Goal: Task Accomplishment & Management: Manage account settings

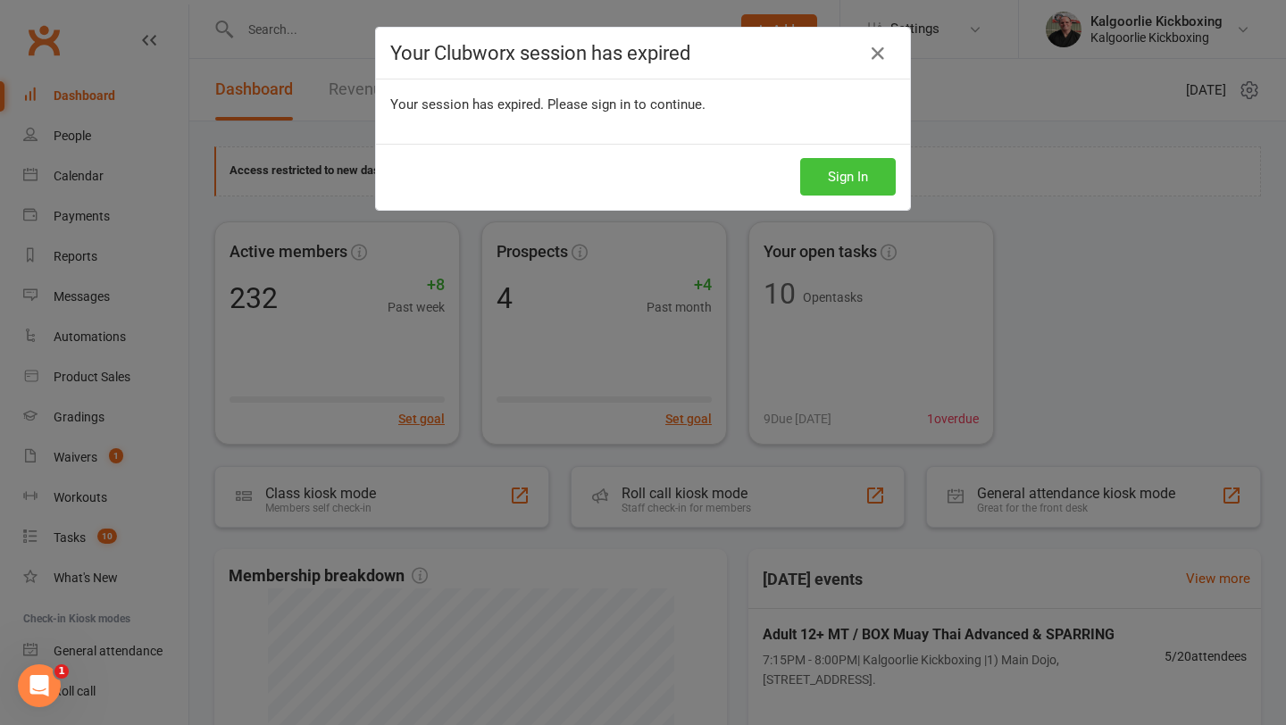
click at [839, 174] on button "Sign In" at bounding box center [848, 177] width 96 height 38
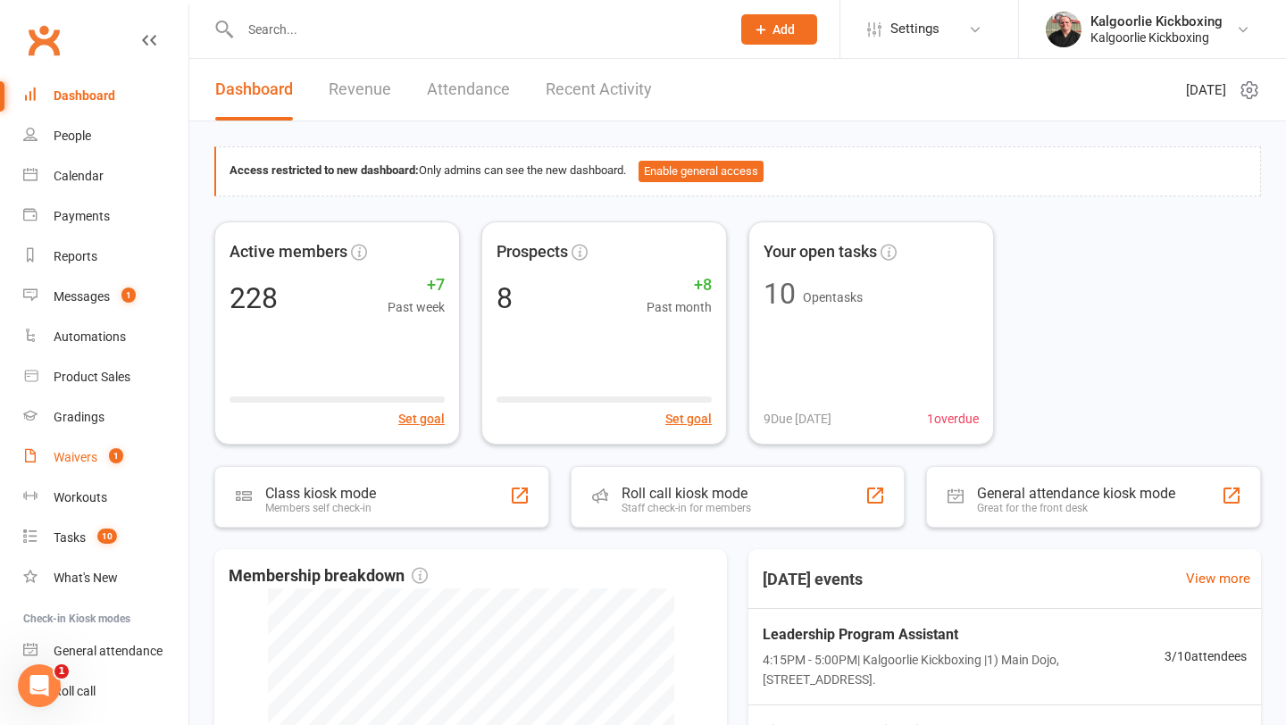
click at [74, 453] on div "Waivers" at bounding box center [76, 457] width 44 height 14
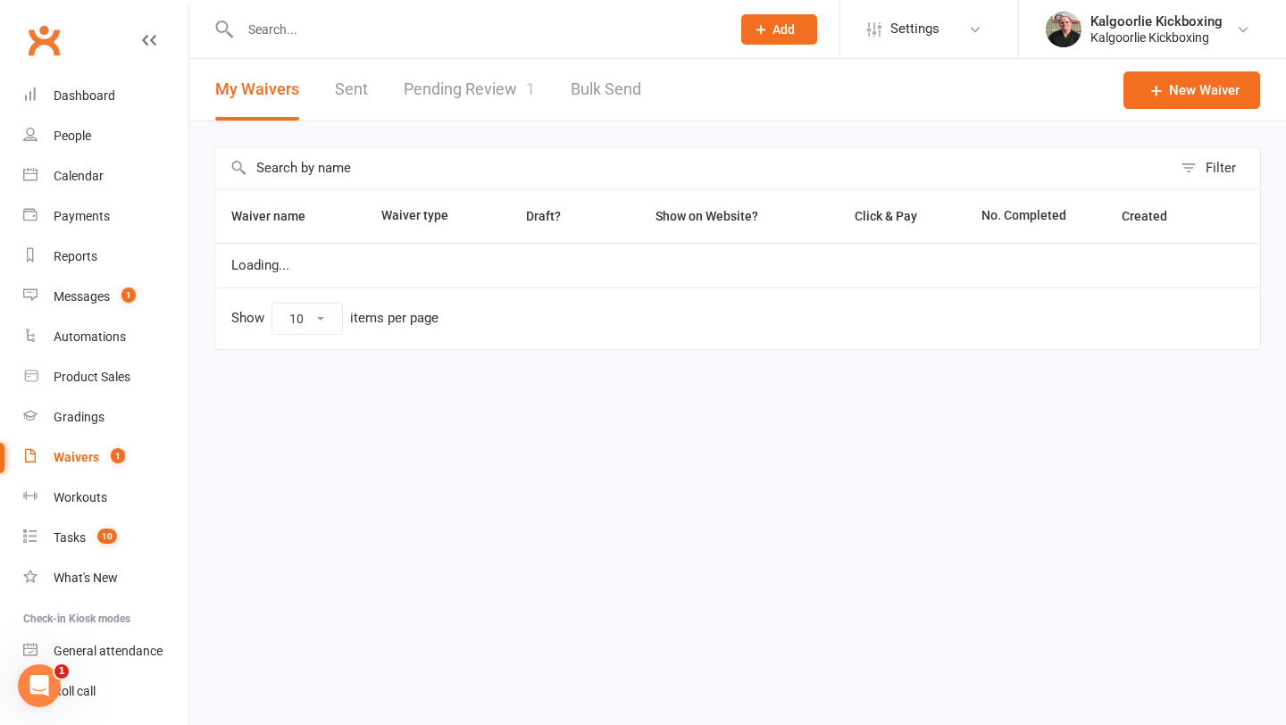
click at [476, 83] on link "Pending Review 1" at bounding box center [469, 90] width 131 height 62
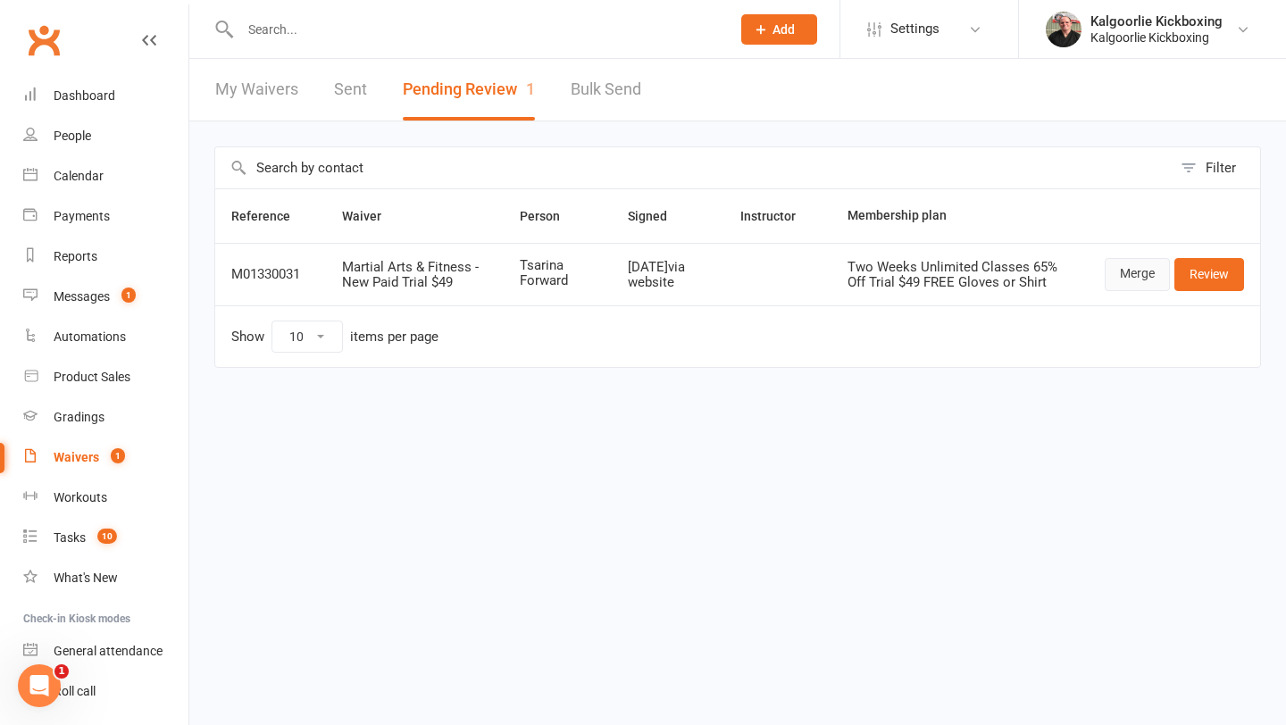
click at [1131, 278] on link "Merge" at bounding box center [1137, 274] width 65 height 32
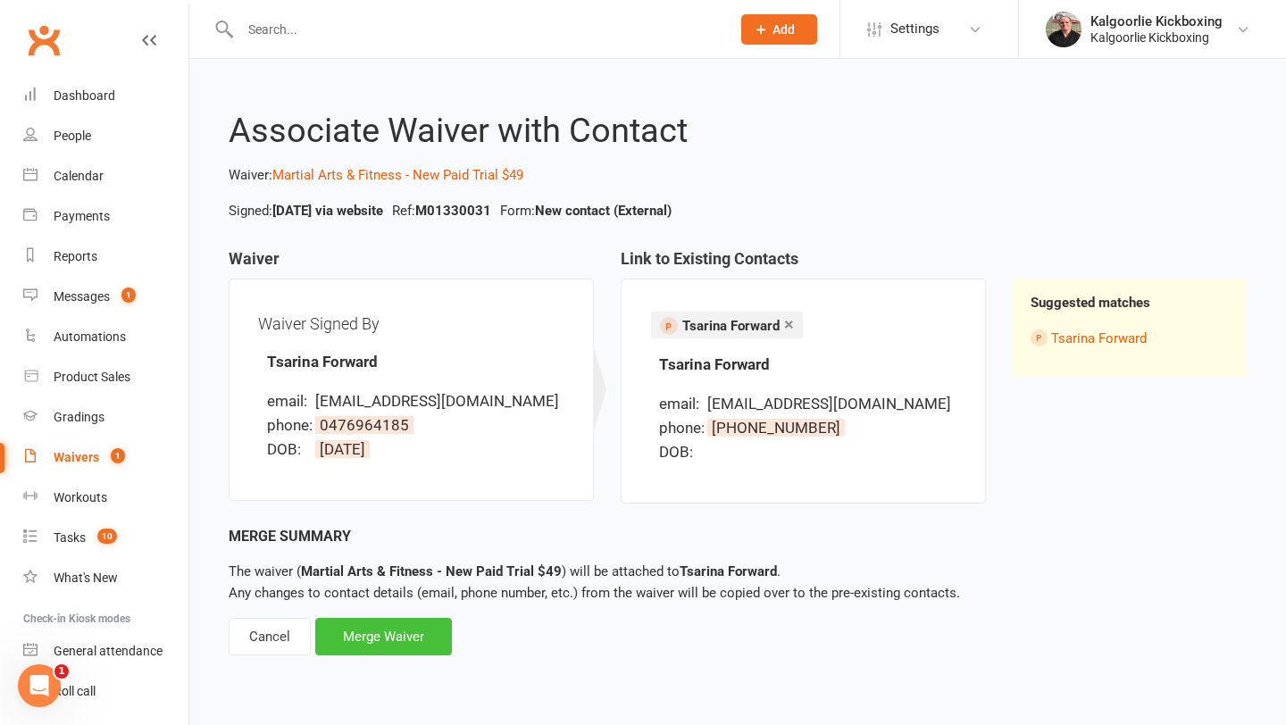
click at [385, 629] on div "Merge Waiver" at bounding box center [383, 637] width 137 height 38
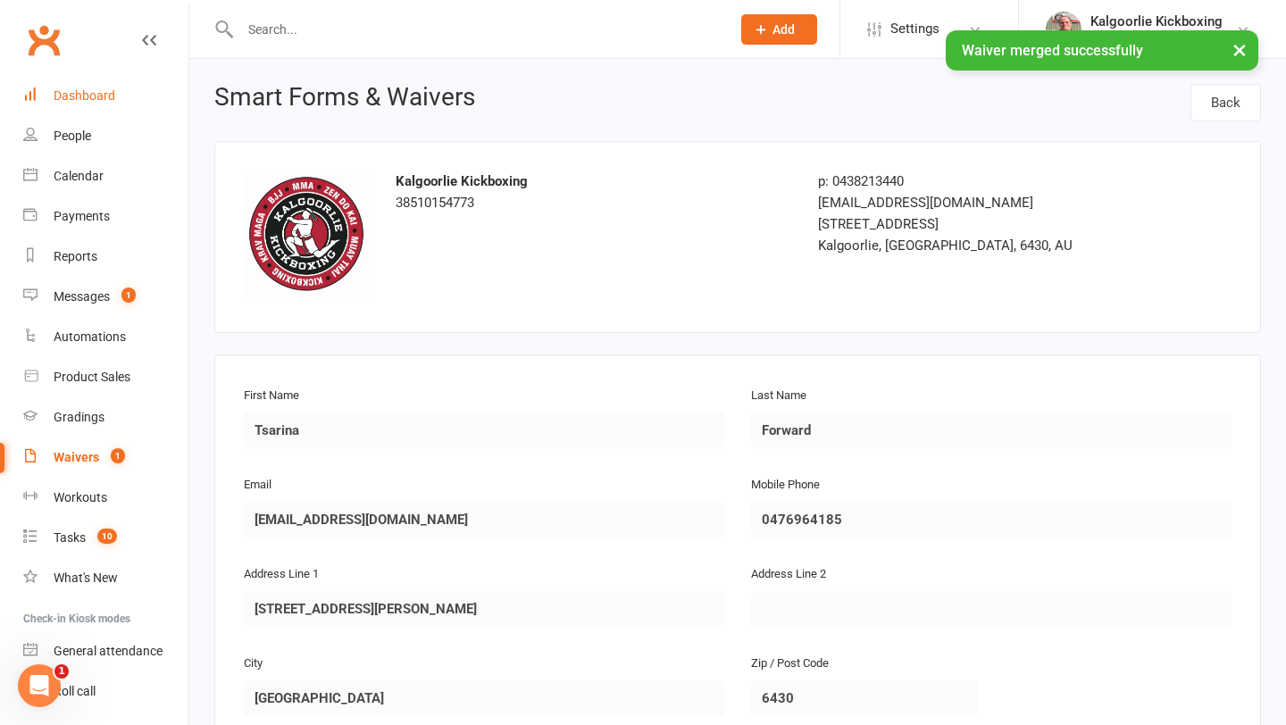
click at [109, 94] on div "Dashboard" at bounding box center [85, 95] width 62 height 14
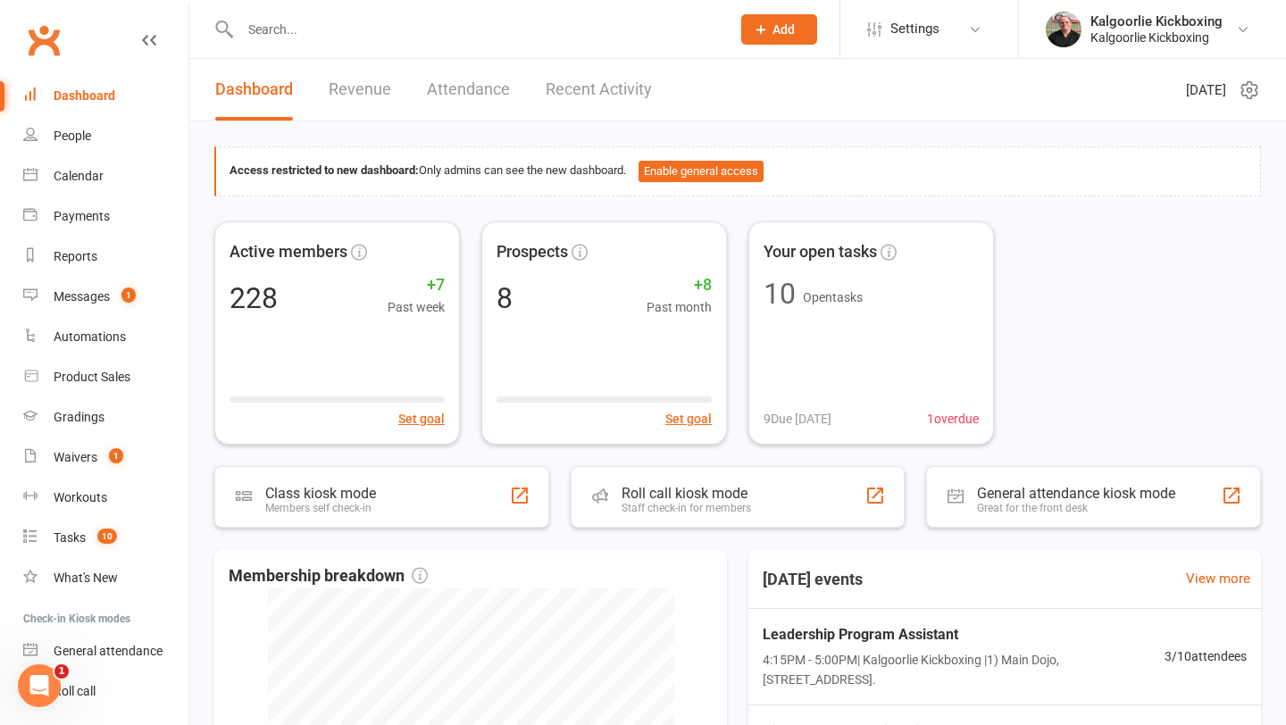
click at [582, 91] on link "Recent Activity" at bounding box center [599, 90] width 106 height 62
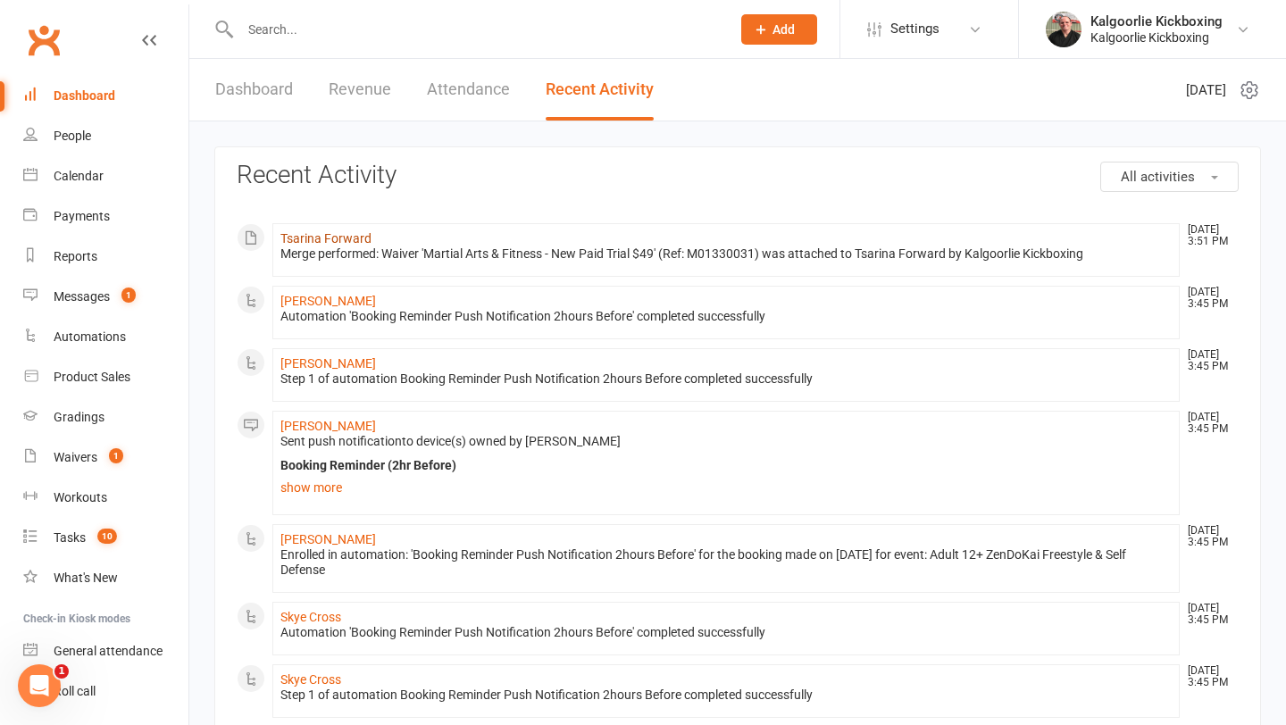
click at [341, 237] on link "Tsarina Forward" at bounding box center [325, 238] width 91 height 14
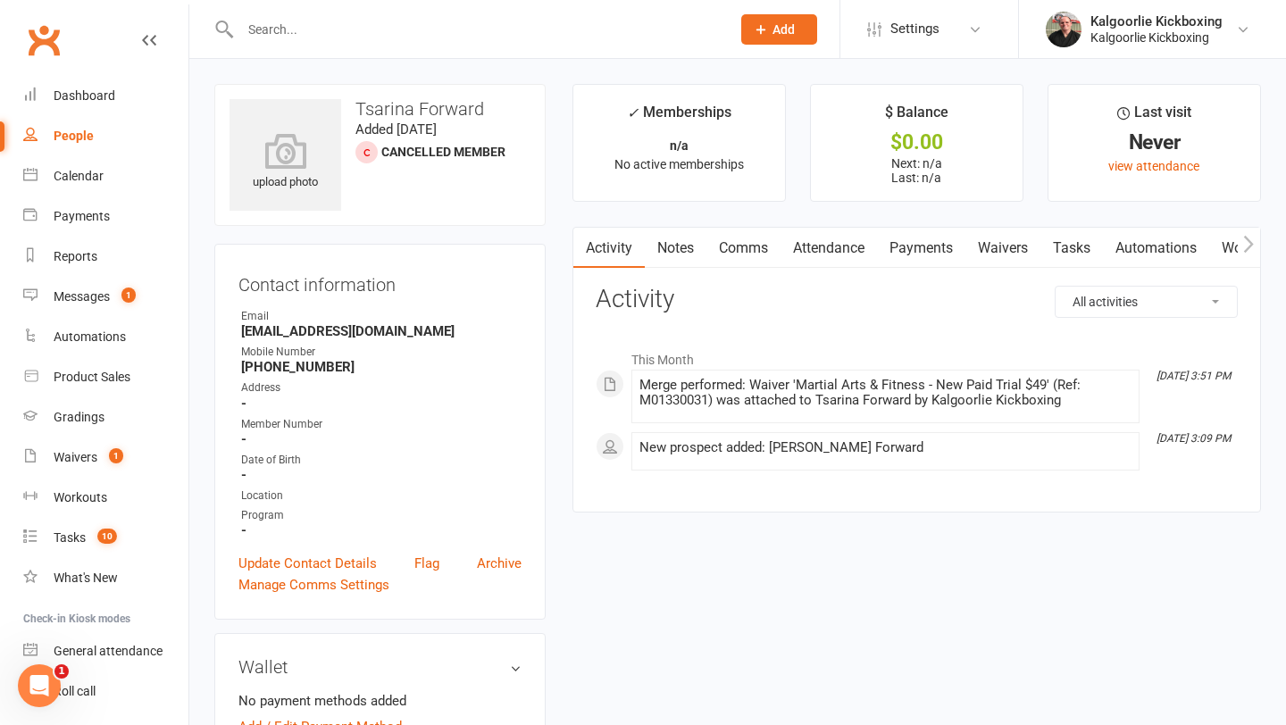
click at [1006, 249] on link "Waivers" at bounding box center [1002, 248] width 75 height 41
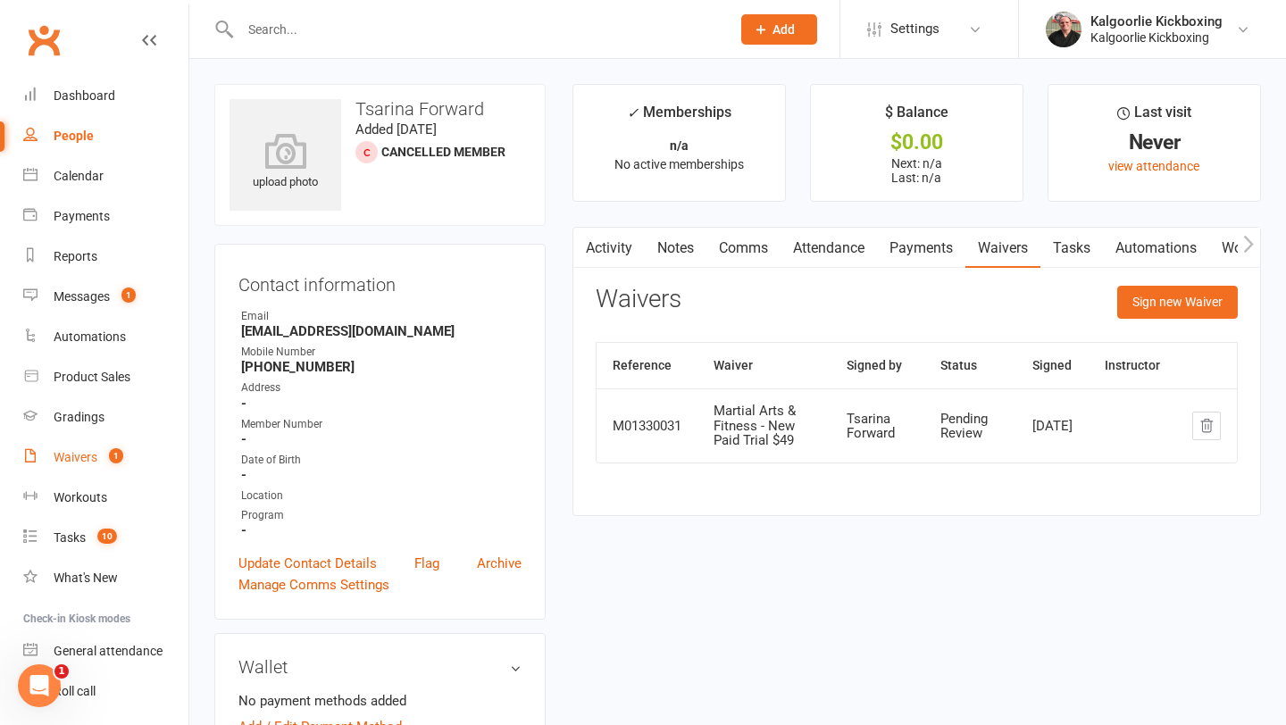
click at [72, 456] on div "Waivers" at bounding box center [76, 457] width 44 height 14
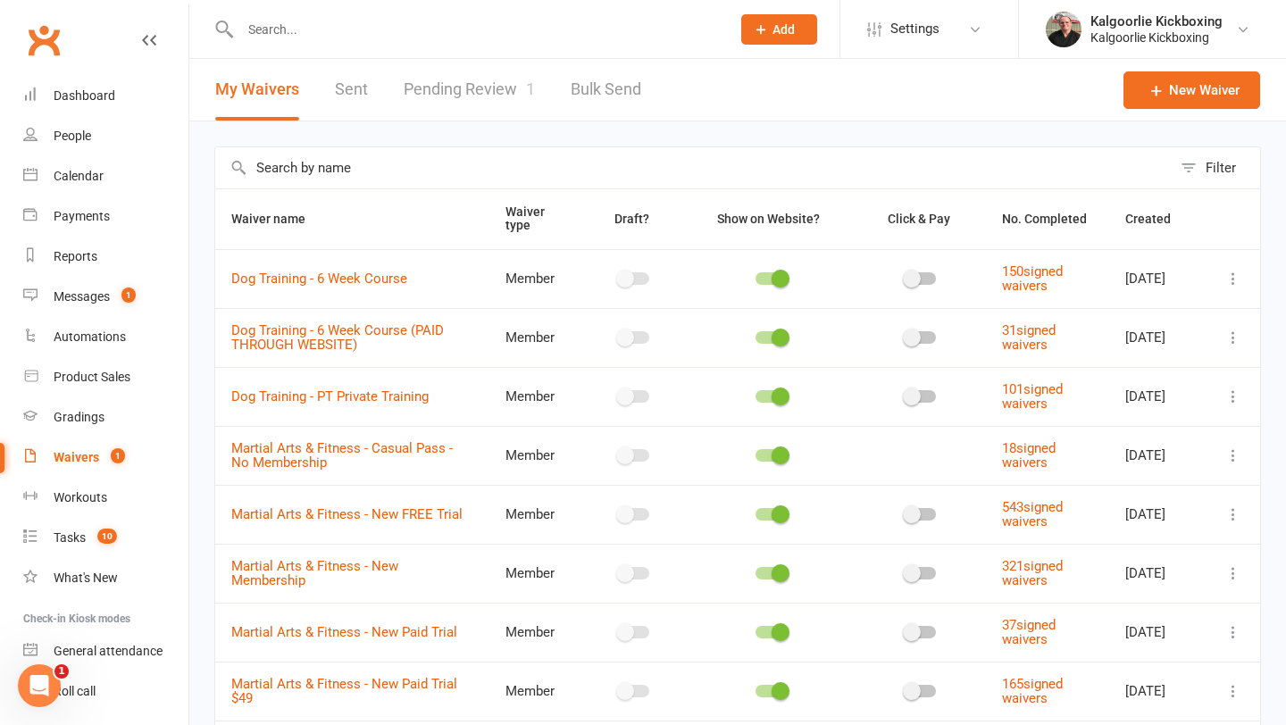
click at [434, 89] on link "Pending Review 1" at bounding box center [469, 90] width 131 height 62
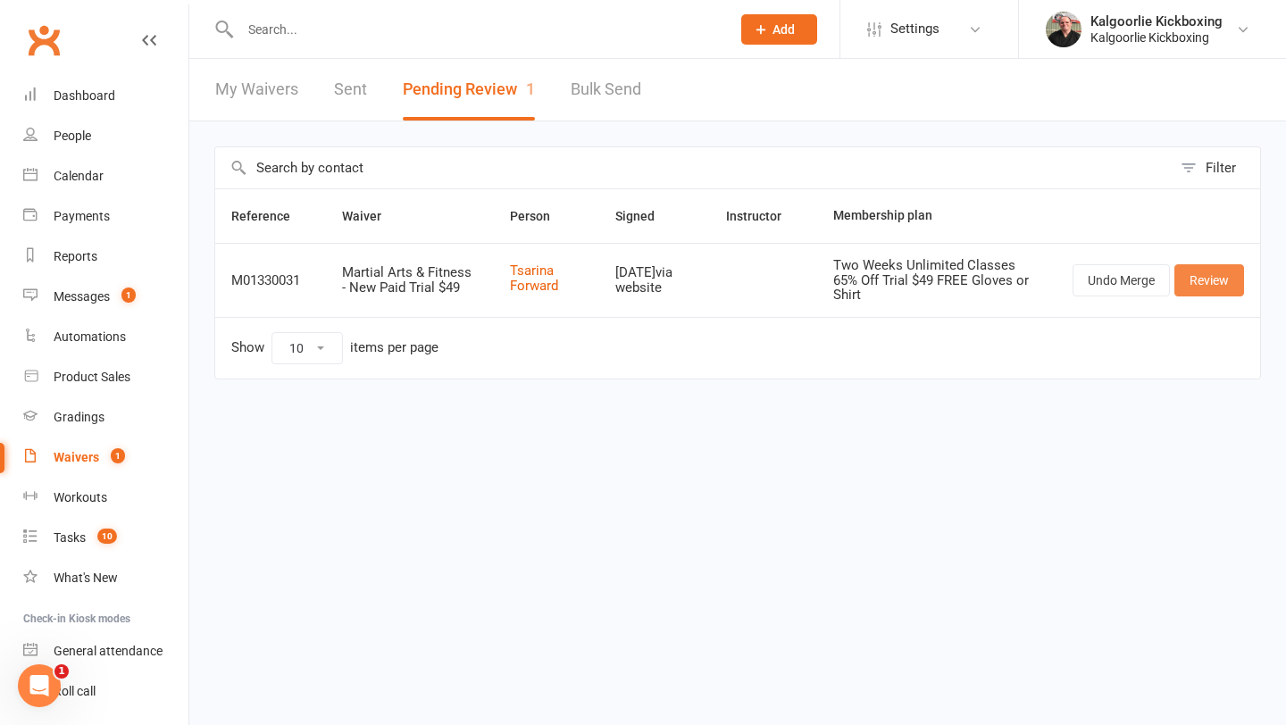
click at [1207, 277] on link "Review" at bounding box center [1209, 280] width 70 height 32
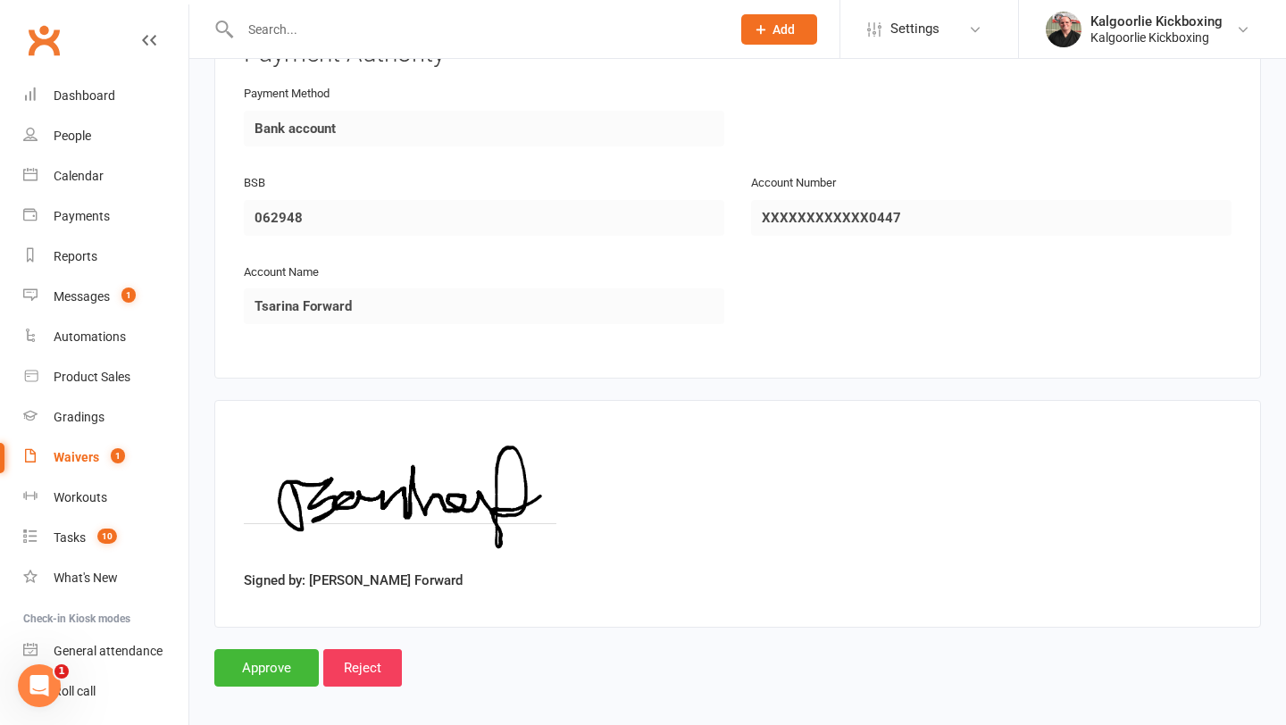
scroll to position [1893, 0]
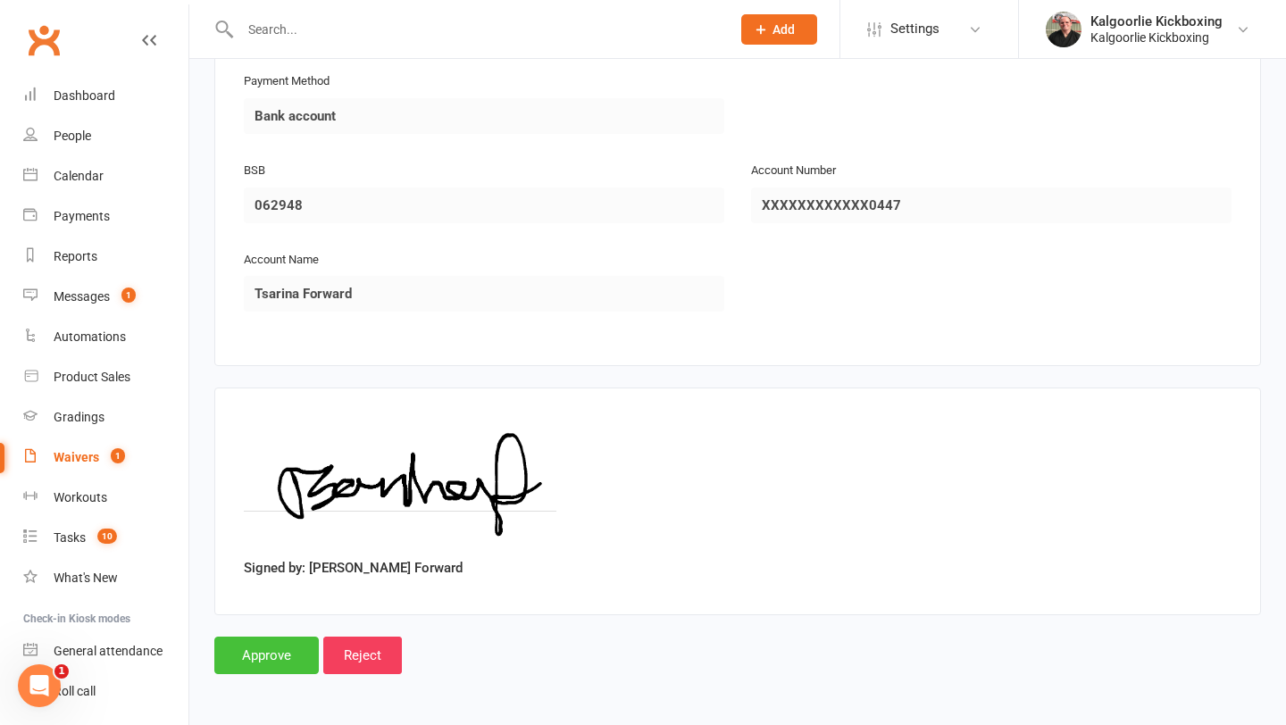
click at [271, 653] on input "Approve" at bounding box center [266, 656] width 104 height 38
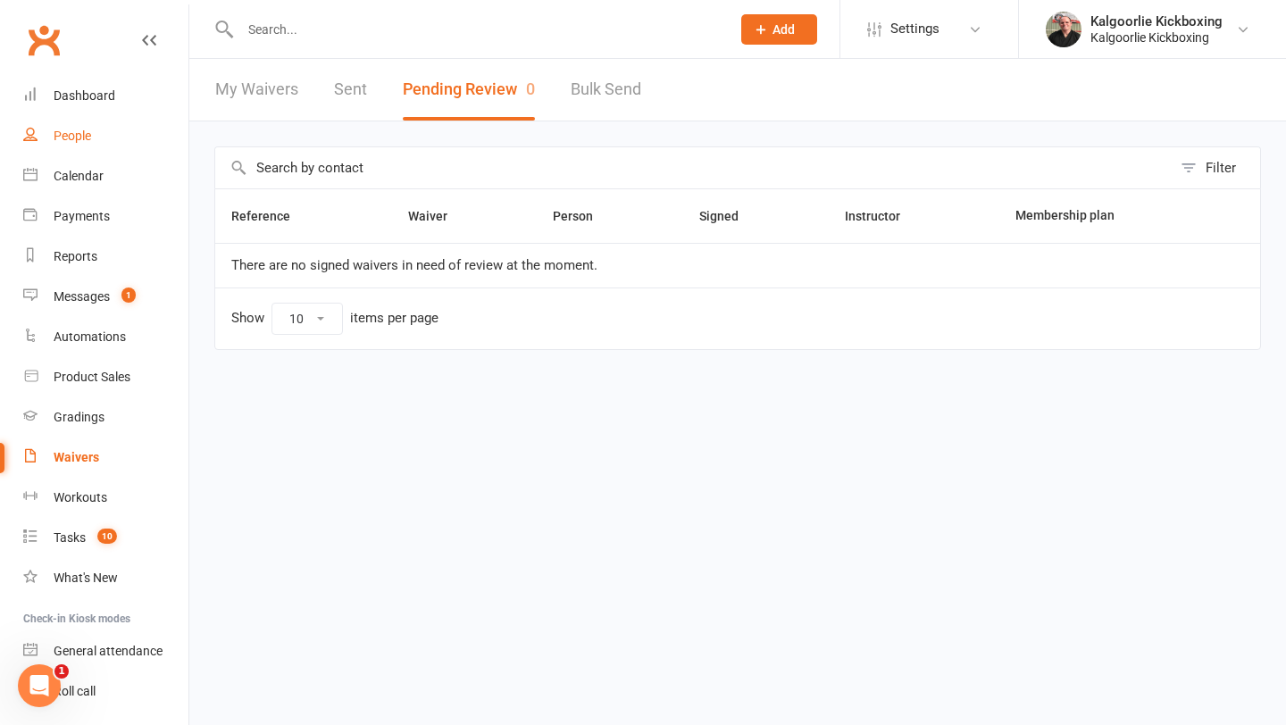
click at [85, 137] on div "People" at bounding box center [73, 136] width 38 height 14
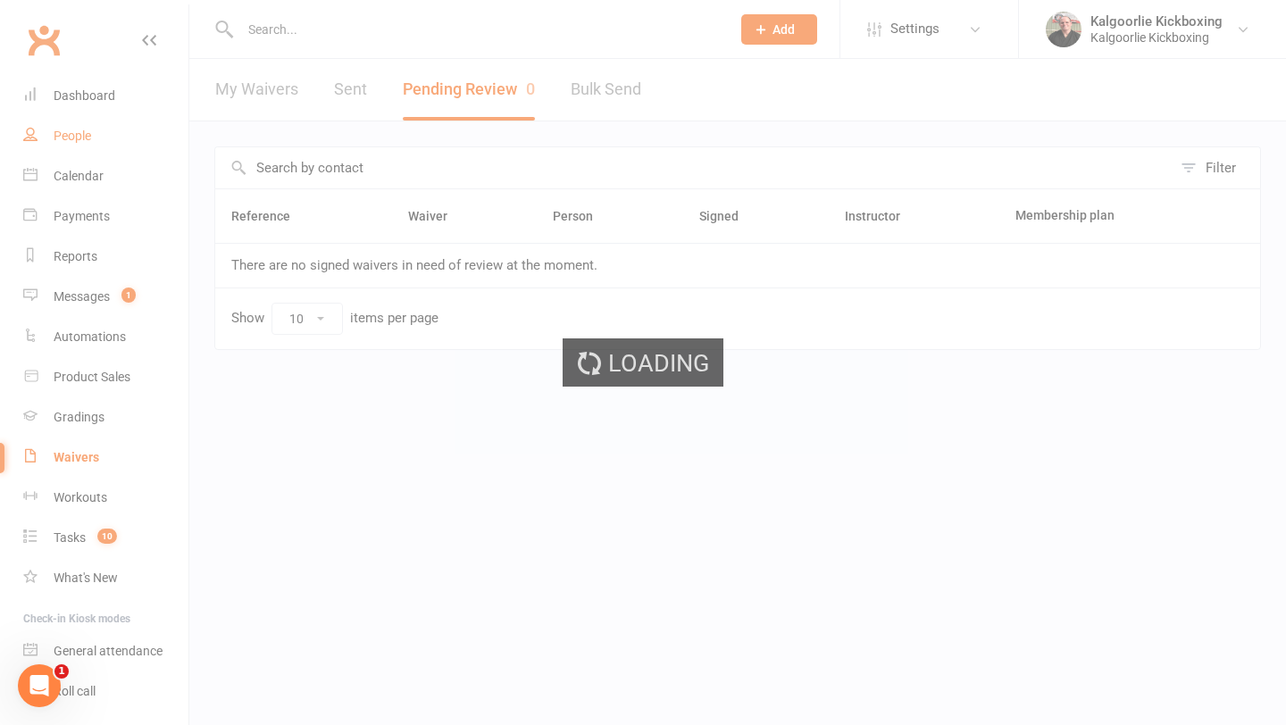
select select "100"
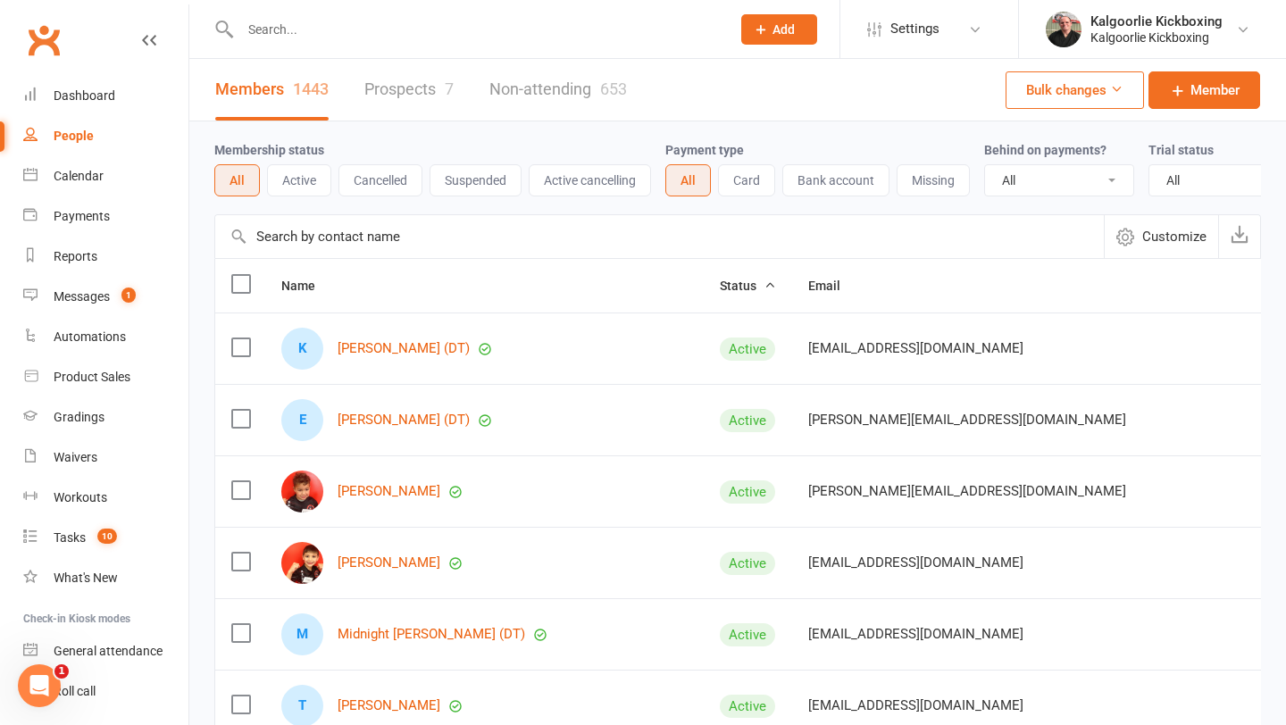
click at [355, 31] on input "text" at bounding box center [476, 29] width 483 height 25
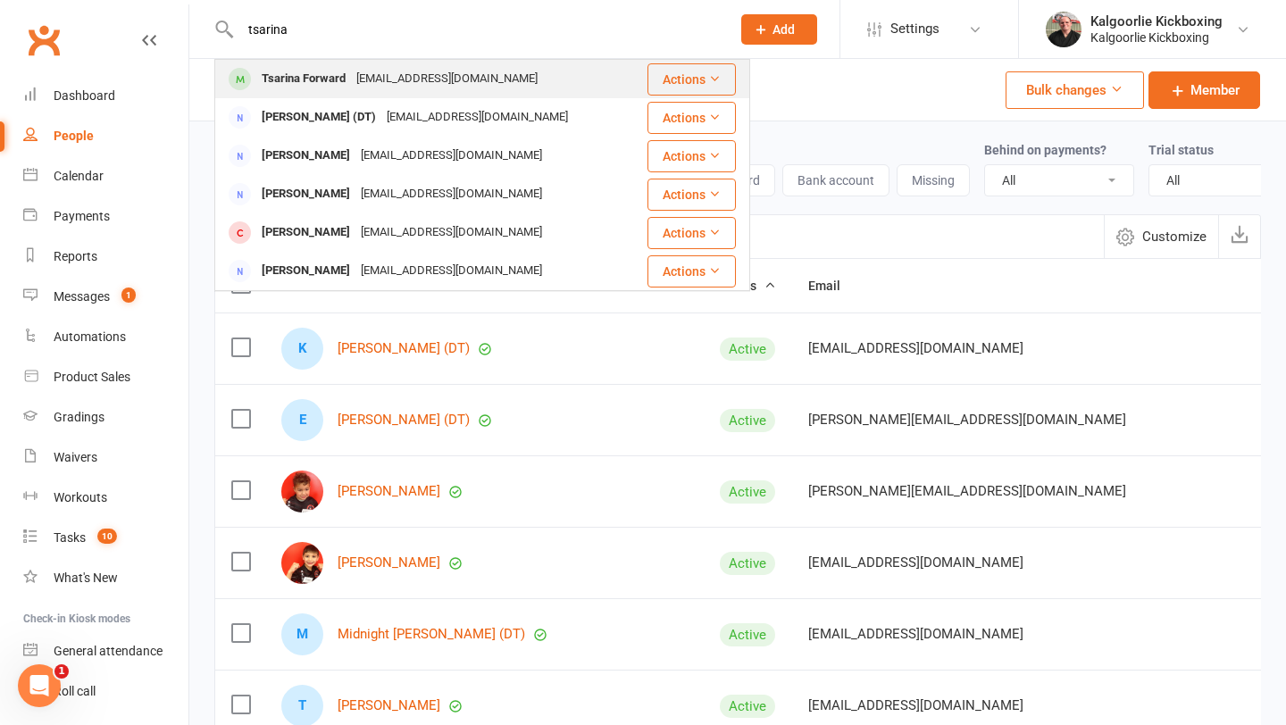
type input "tsarina"
click at [333, 76] on div "Tsarina Forward" at bounding box center [303, 79] width 95 height 26
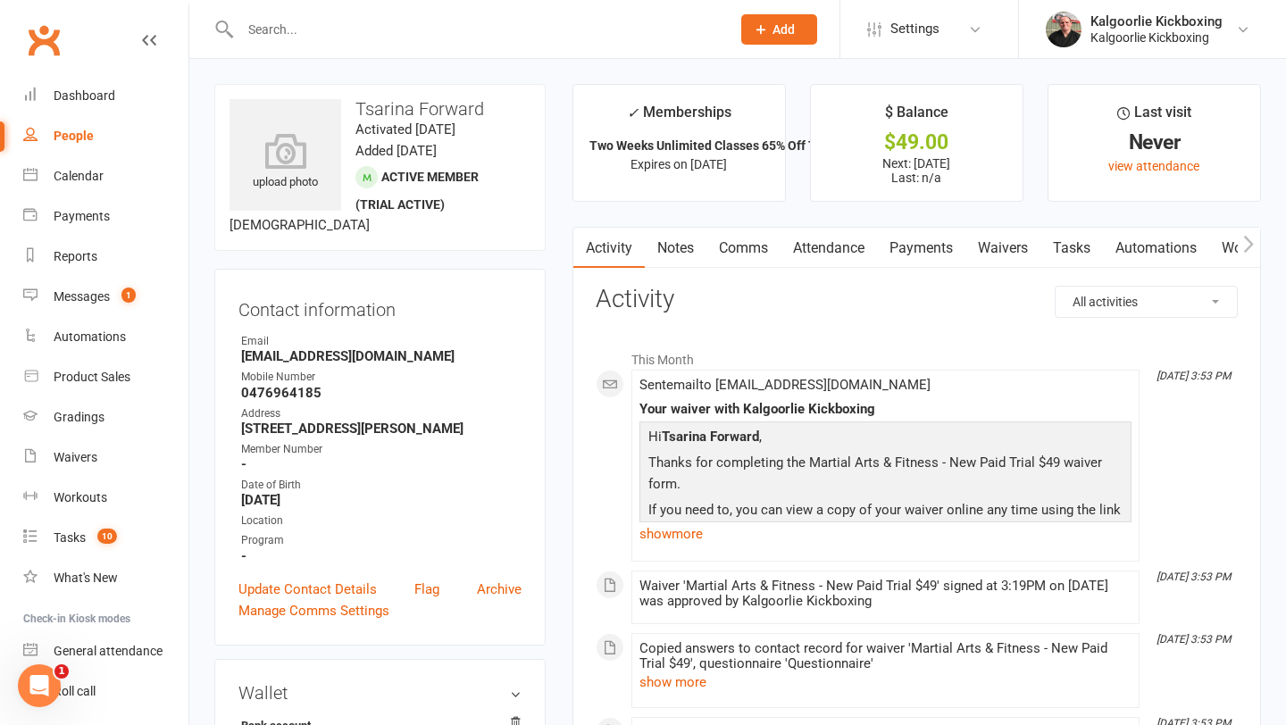
click at [918, 246] on link "Payments" at bounding box center [921, 248] width 88 height 41
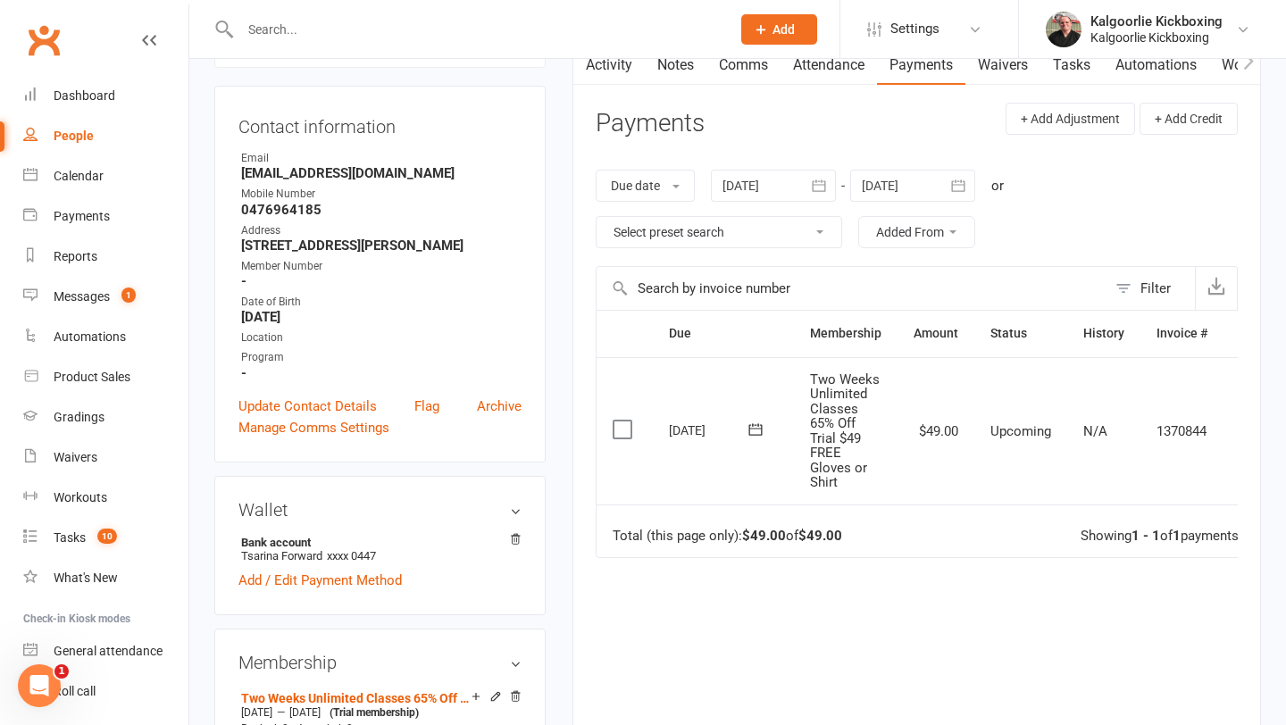
scroll to position [186, 0]
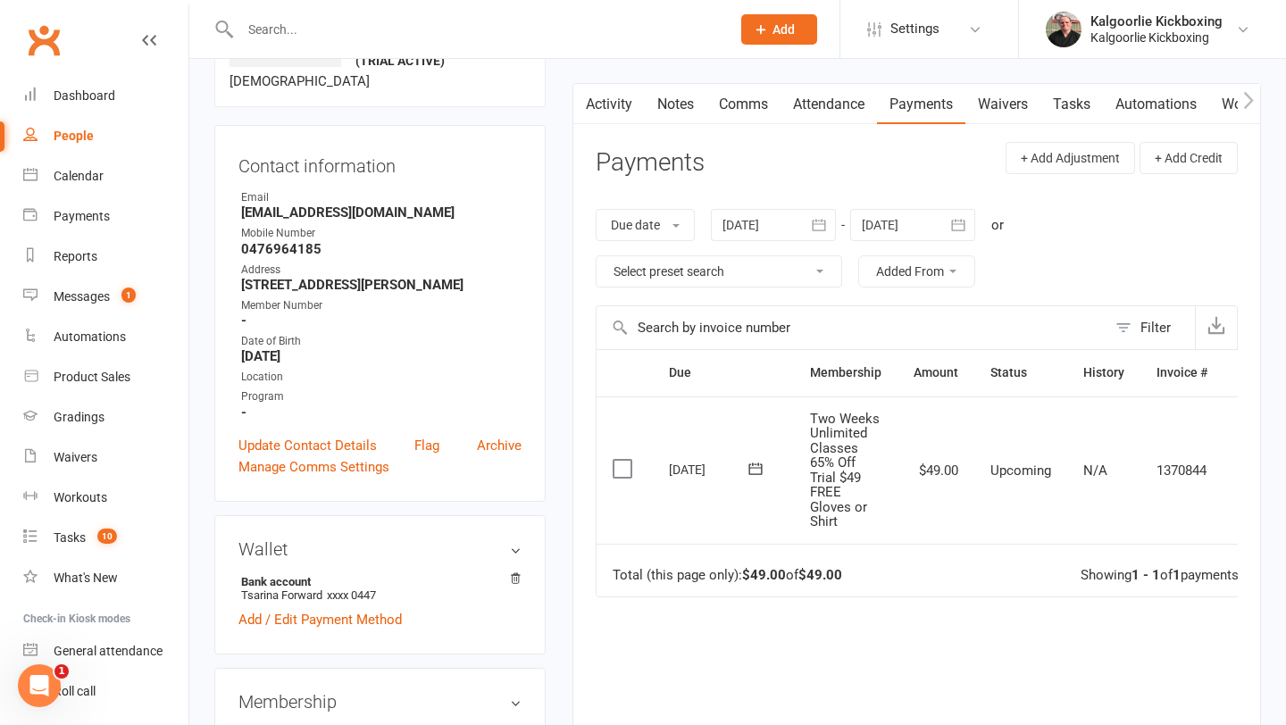
scroll to position [0, 39]
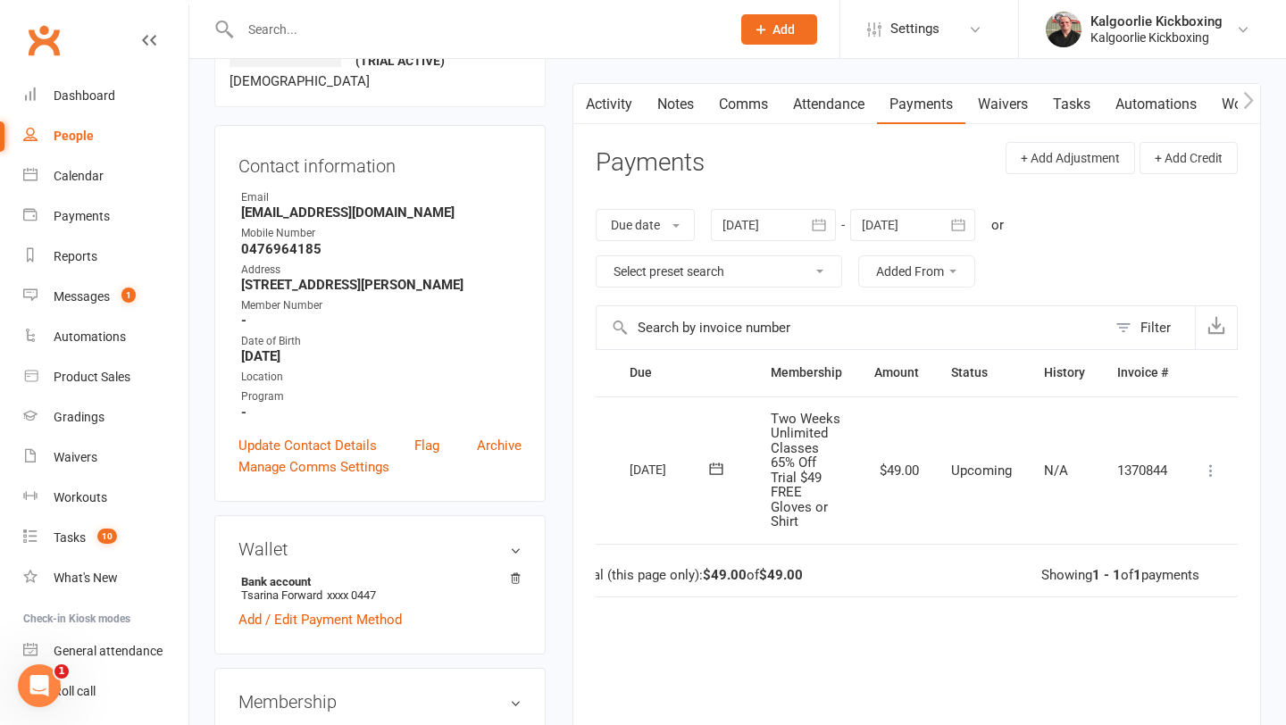
click at [1215, 472] on icon at bounding box center [1211, 471] width 18 height 18
click at [1089, 686] on link "Process now" at bounding box center [1132, 684] width 177 height 36
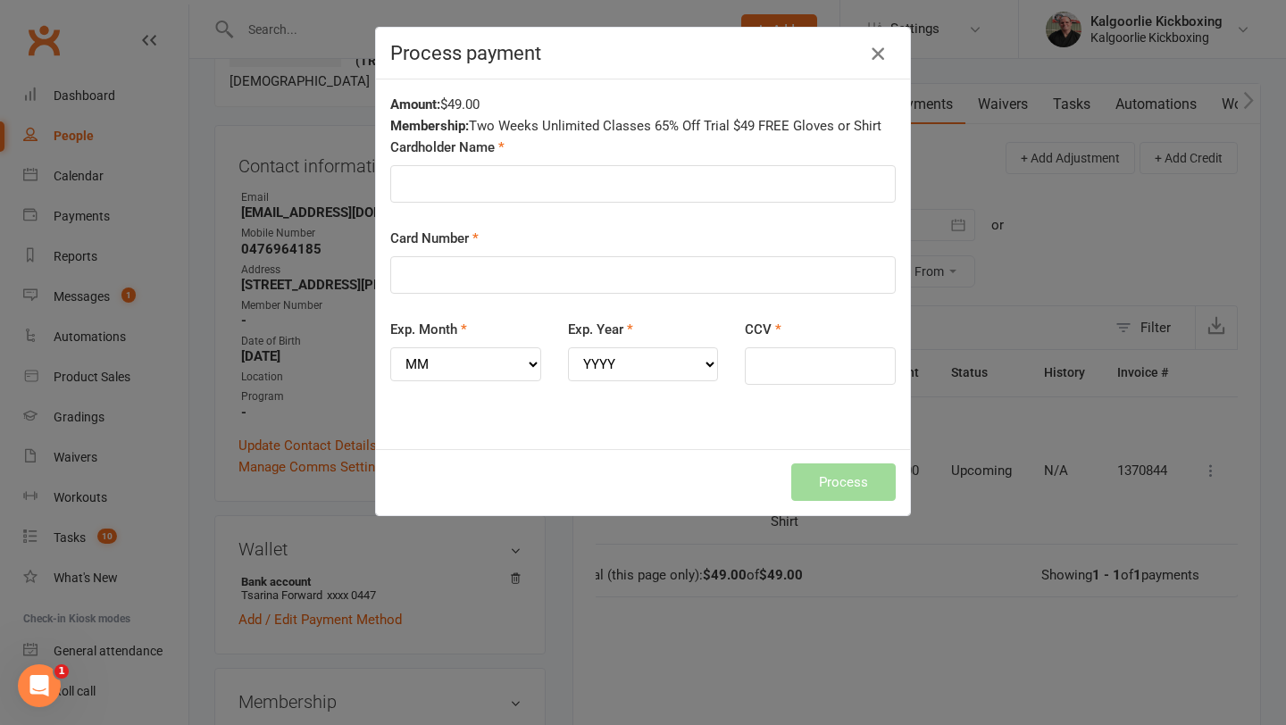
click at [879, 55] on icon "button" at bounding box center [877, 53] width 21 height 21
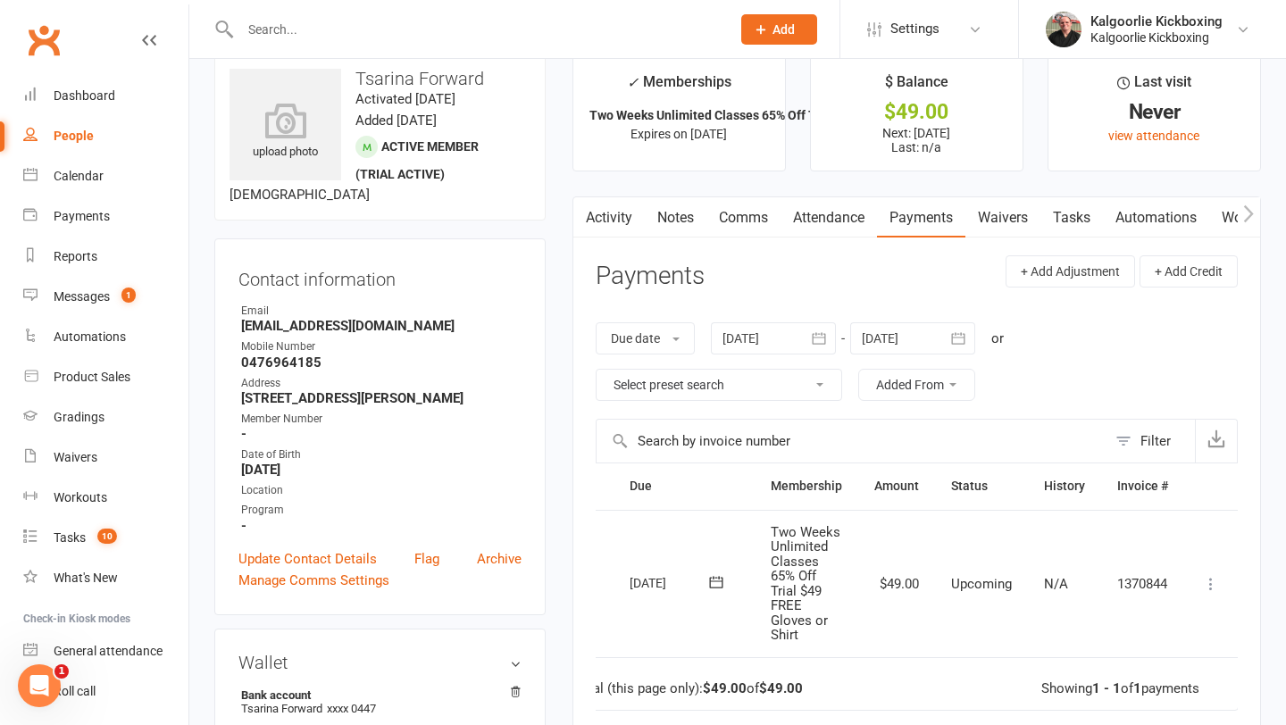
scroll to position [0, 0]
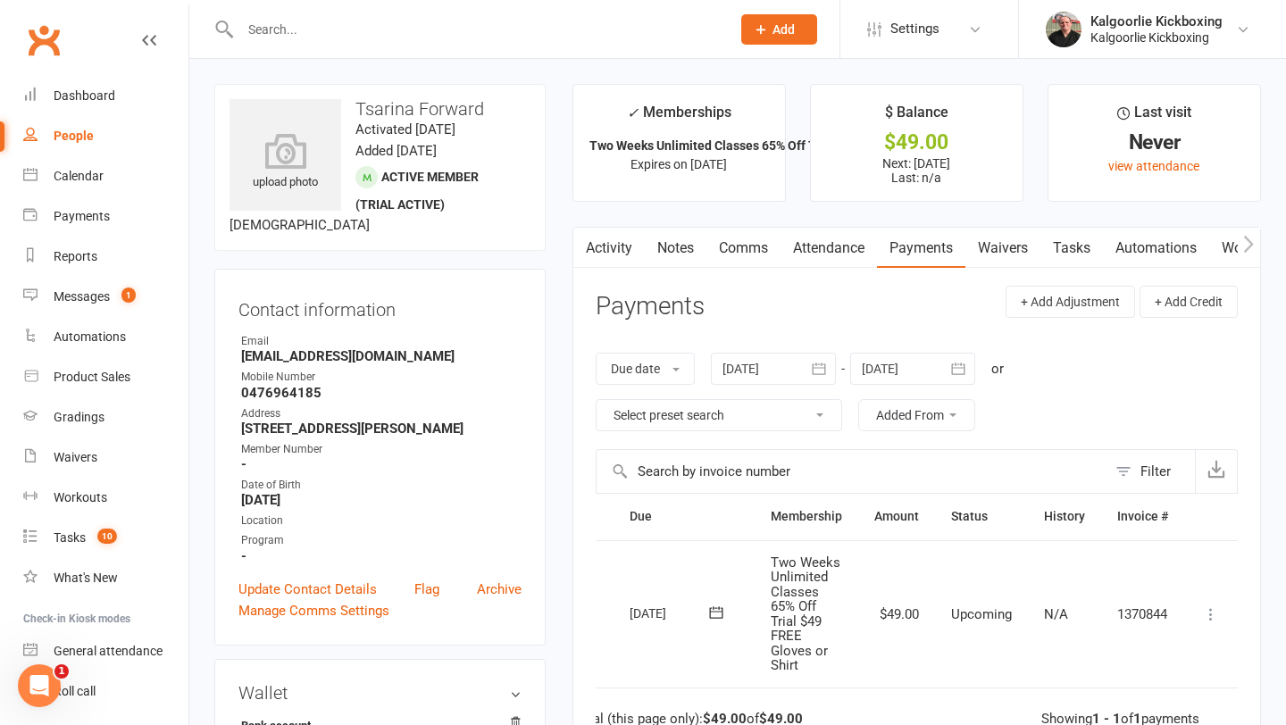
click at [822, 247] on link "Attendance" at bounding box center [829, 248] width 96 height 41
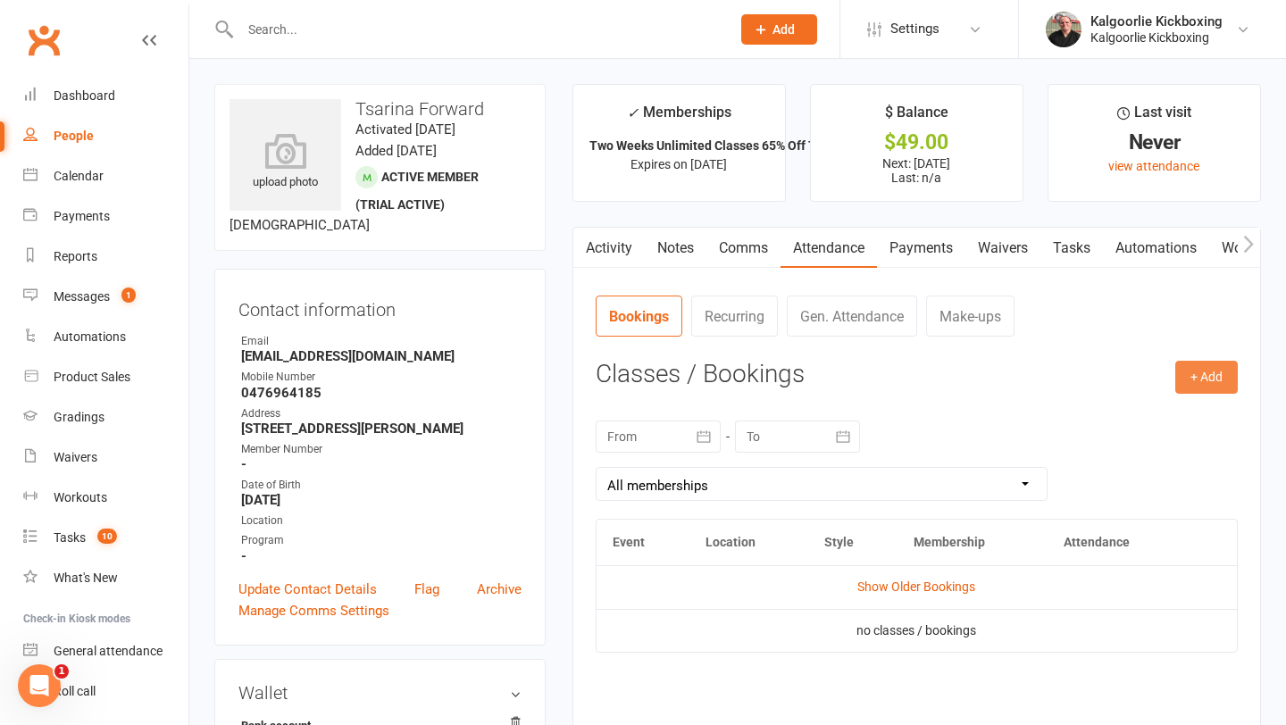
click at [1203, 377] on button "+ Add" at bounding box center [1206, 377] width 63 height 32
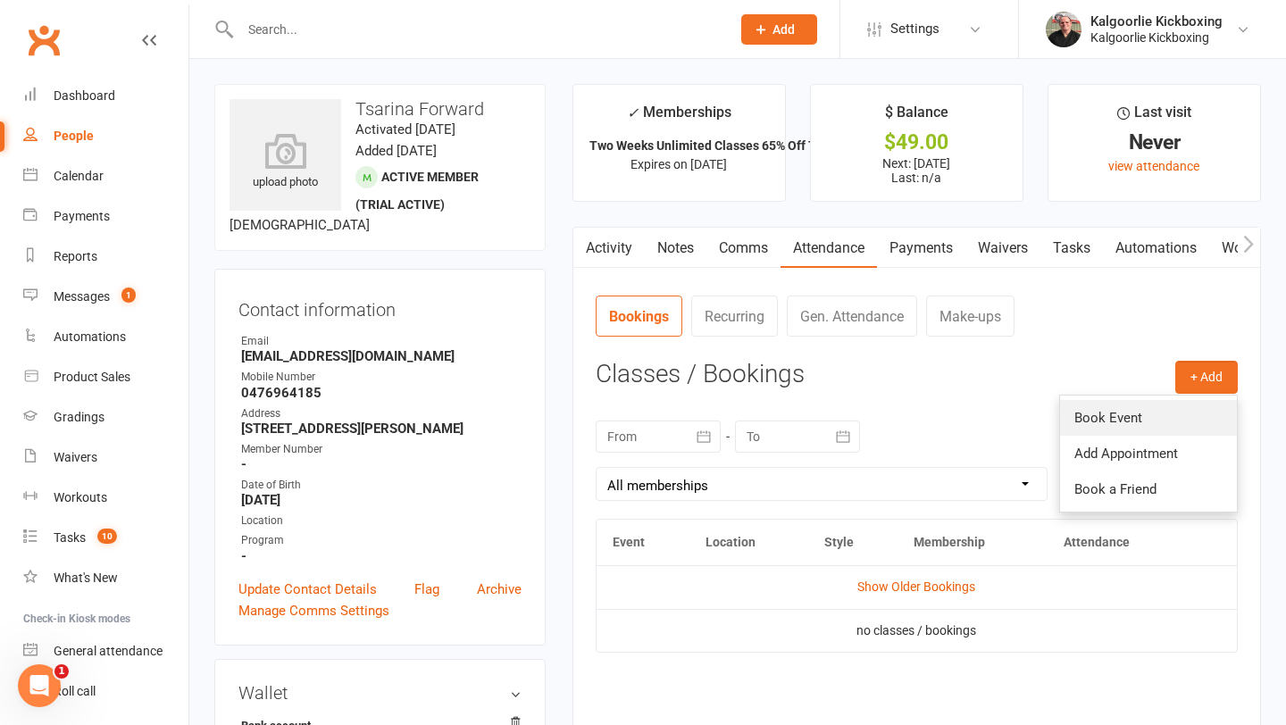
click at [1135, 413] on link "Book Event" at bounding box center [1148, 418] width 177 height 36
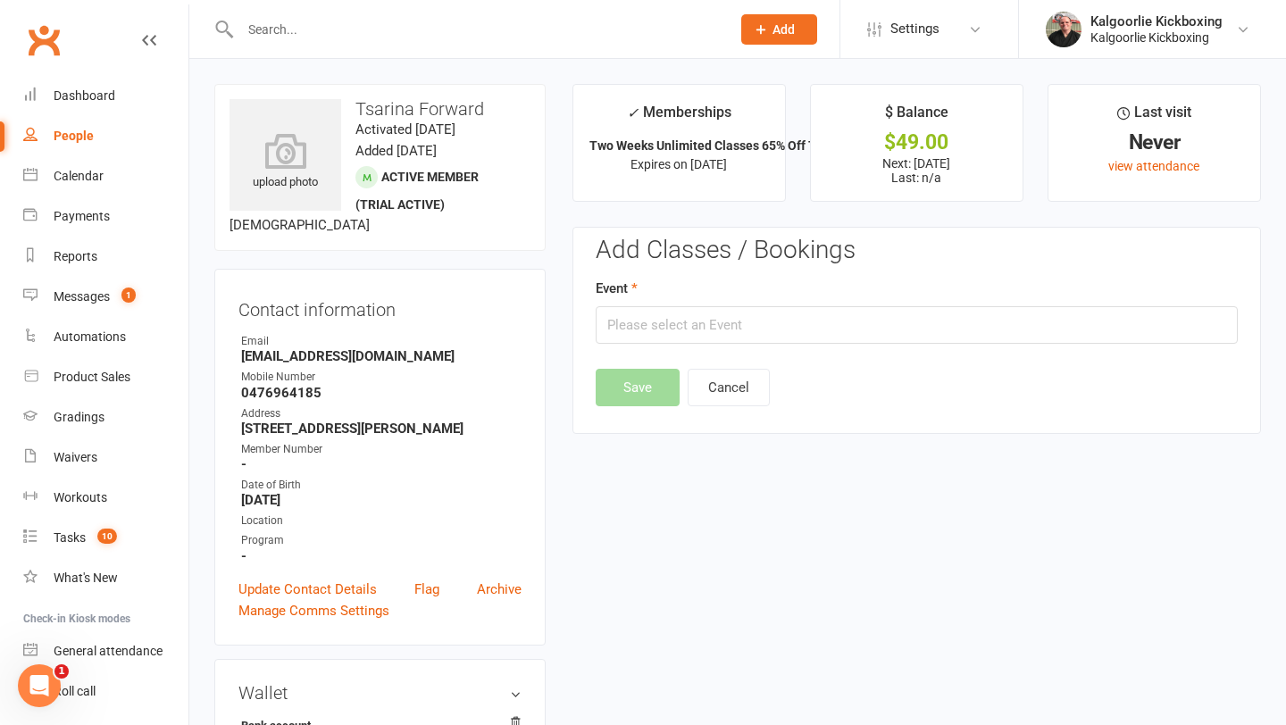
scroll to position [138, 0]
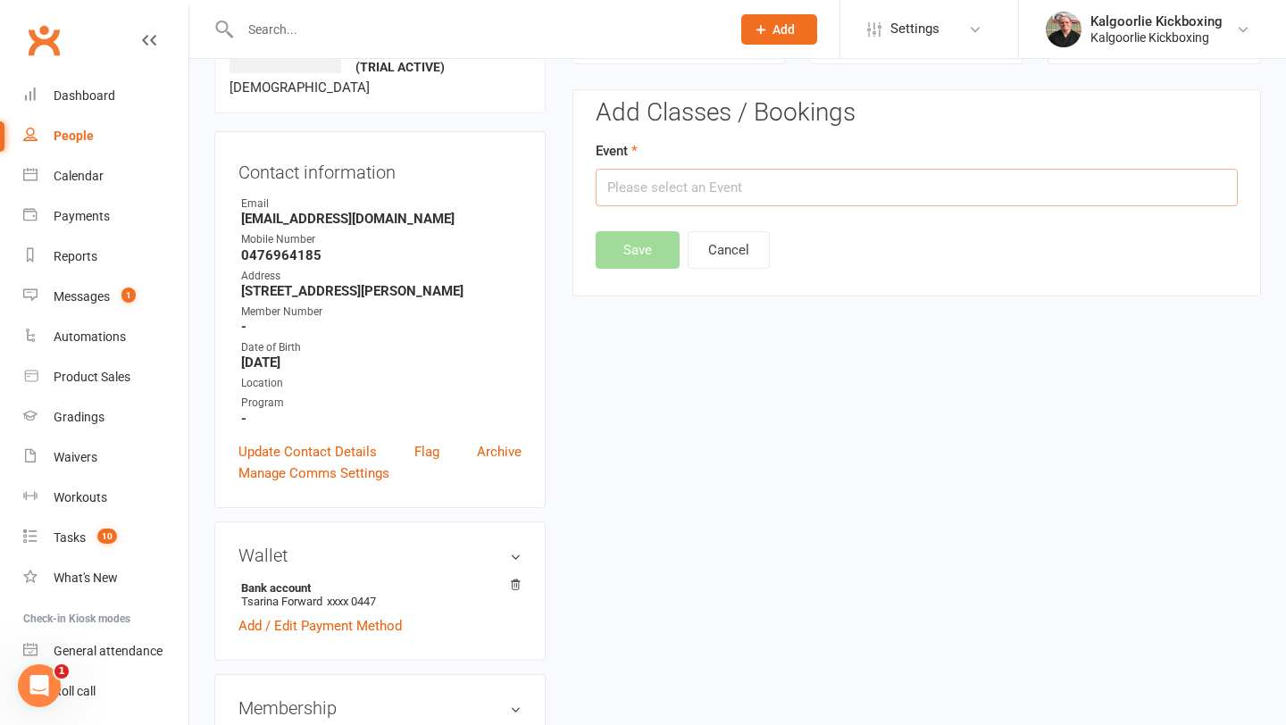
click at [735, 180] on input "text" at bounding box center [917, 188] width 642 height 38
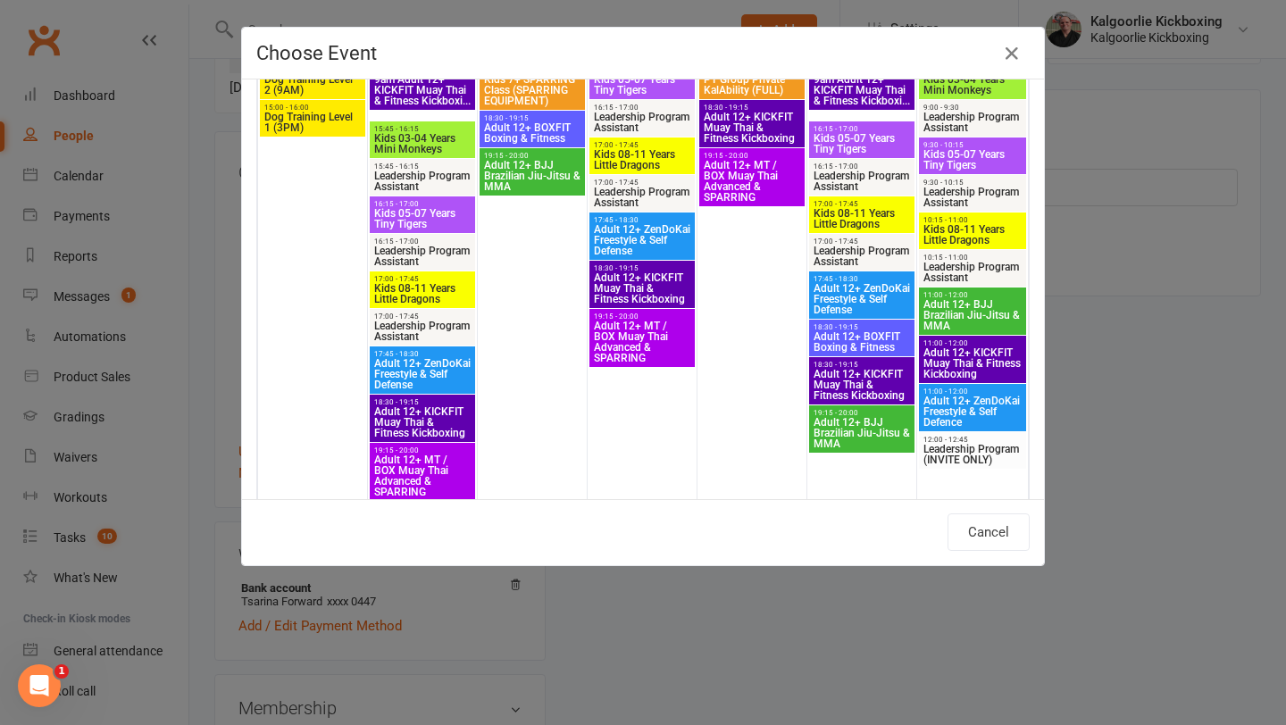
scroll to position [1539, 0]
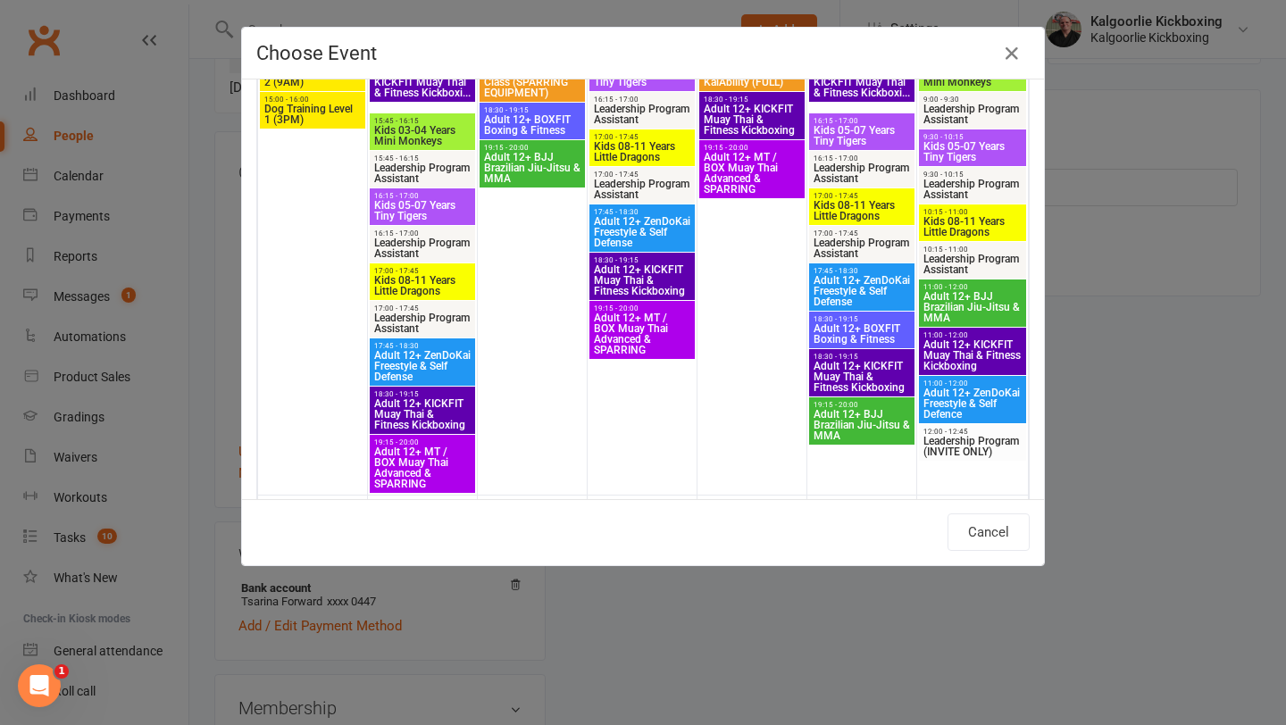
click at [428, 407] on span "Adult 12+ KICKFIT Muay Thai & Fitness Kickboxing" at bounding box center [422, 414] width 98 height 32
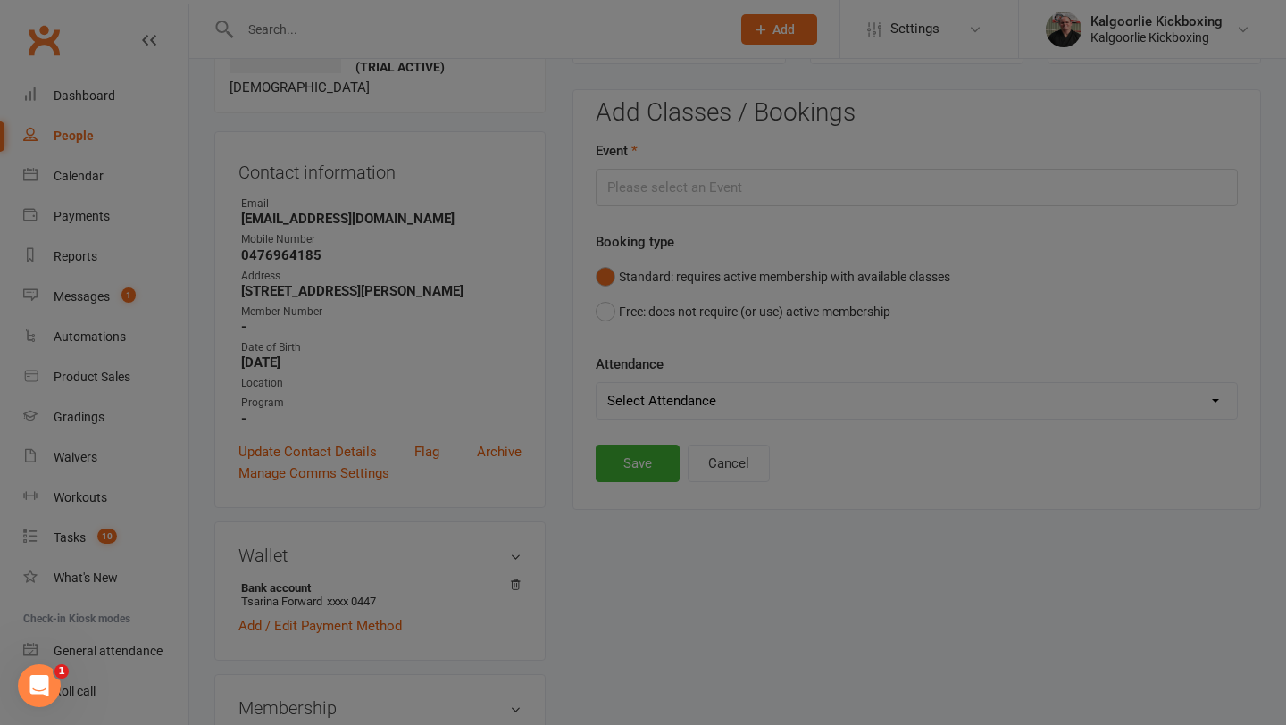
type input "Adult 12+ KICKFIT Muay Thai & Fitness Kickboxing - [DATE] 6:30:00 PM"
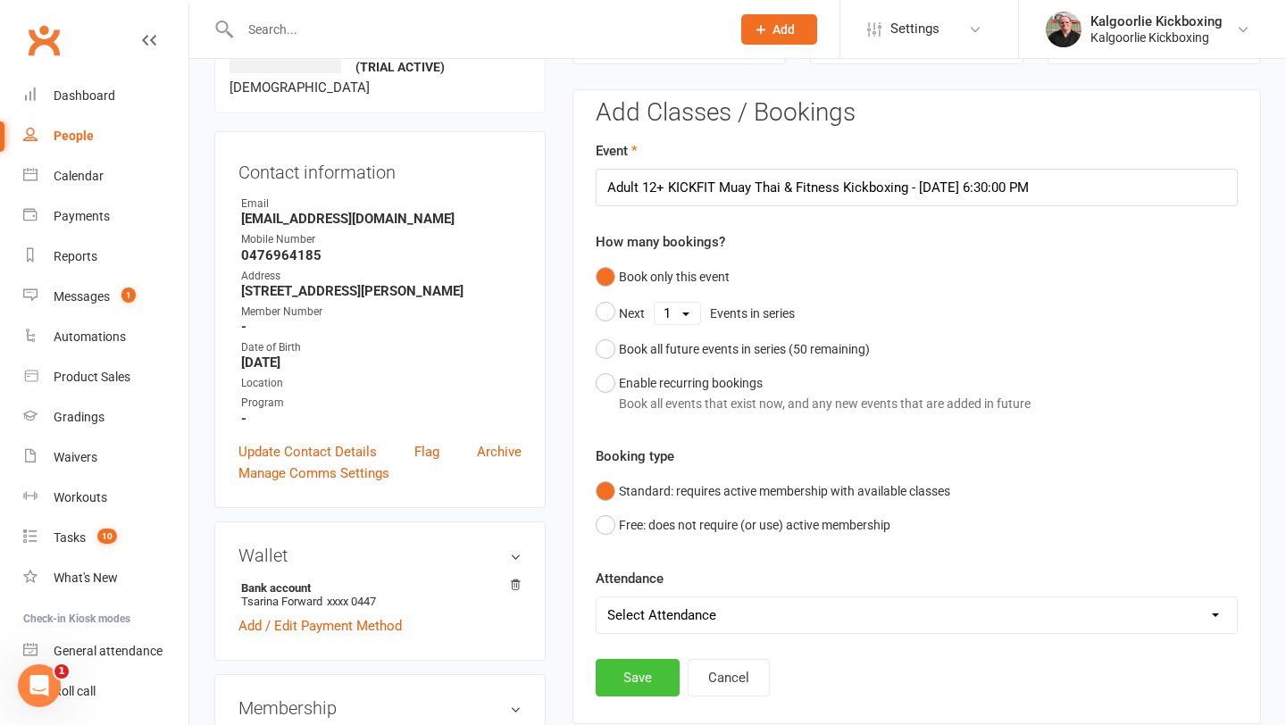
click at [639, 677] on button "Save" at bounding box center [638, 678] width 84 height 38
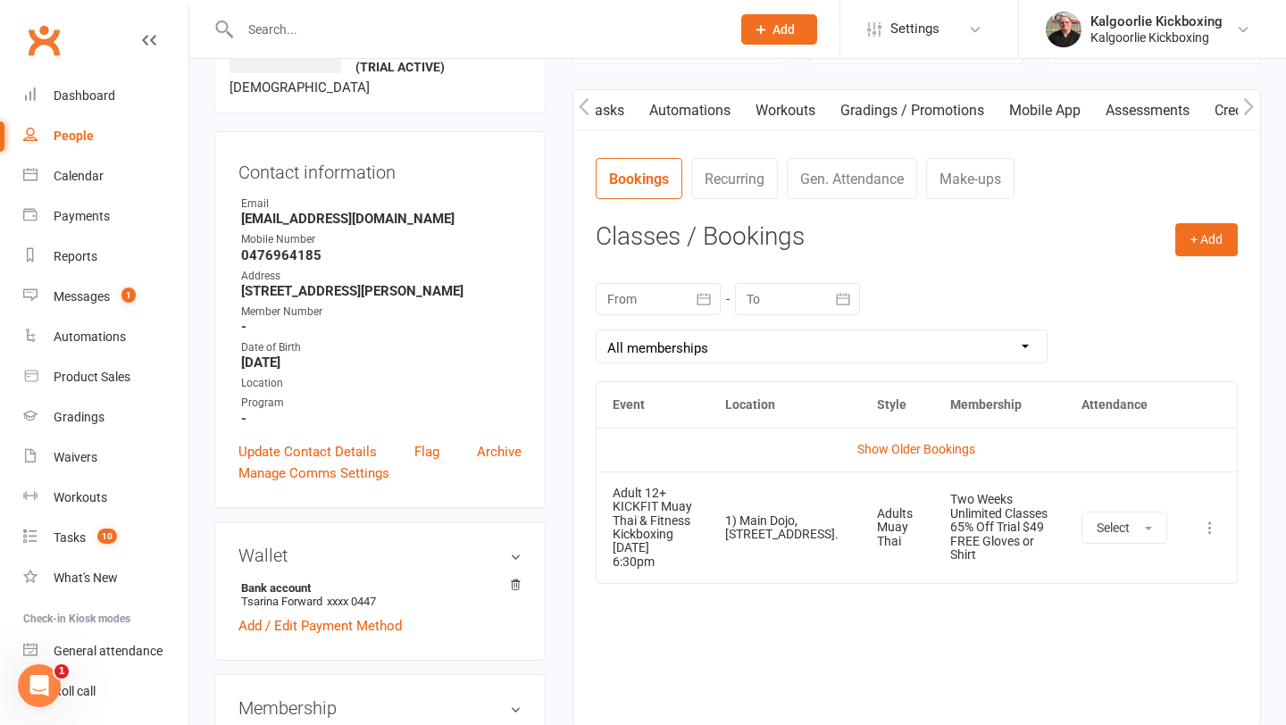
scroll to position [0, 533]
click at [987, 111] on link "Mobile App" at bounding box center [987, 110] width 96 height 41
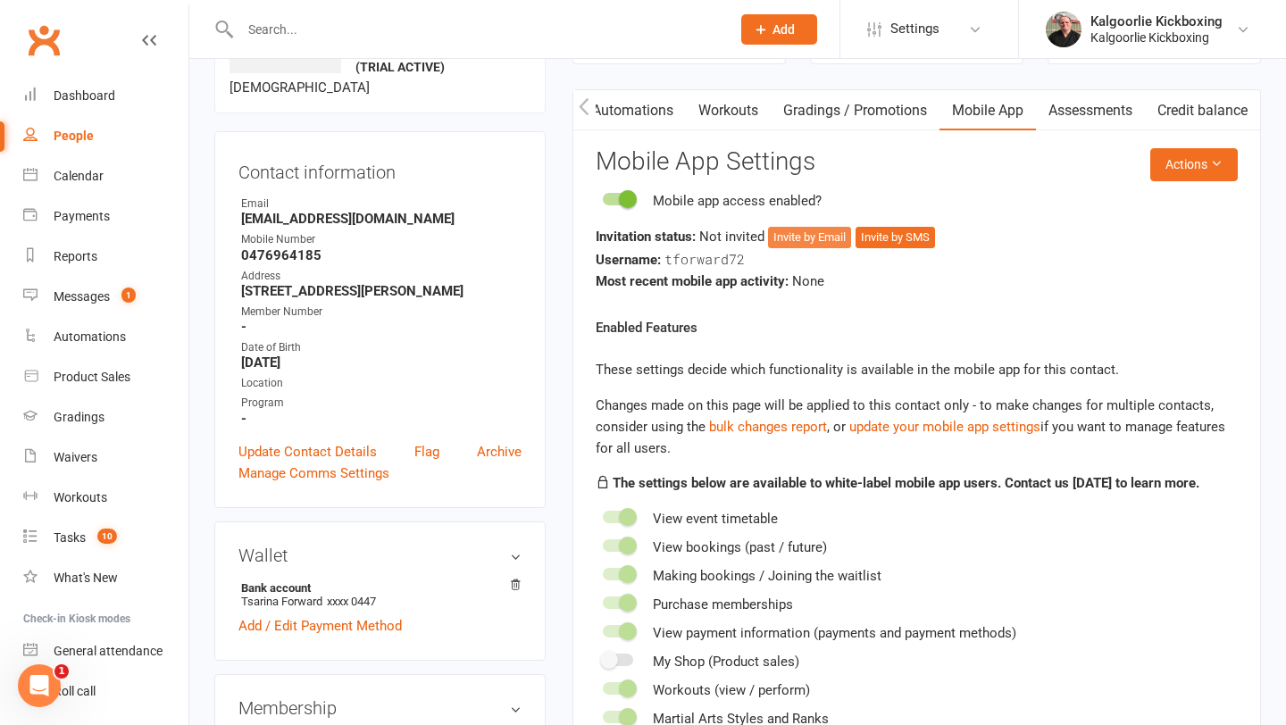
click at [805, 236] on button "Invite by Email" at bounding box center [809, 237] width 83 height 21
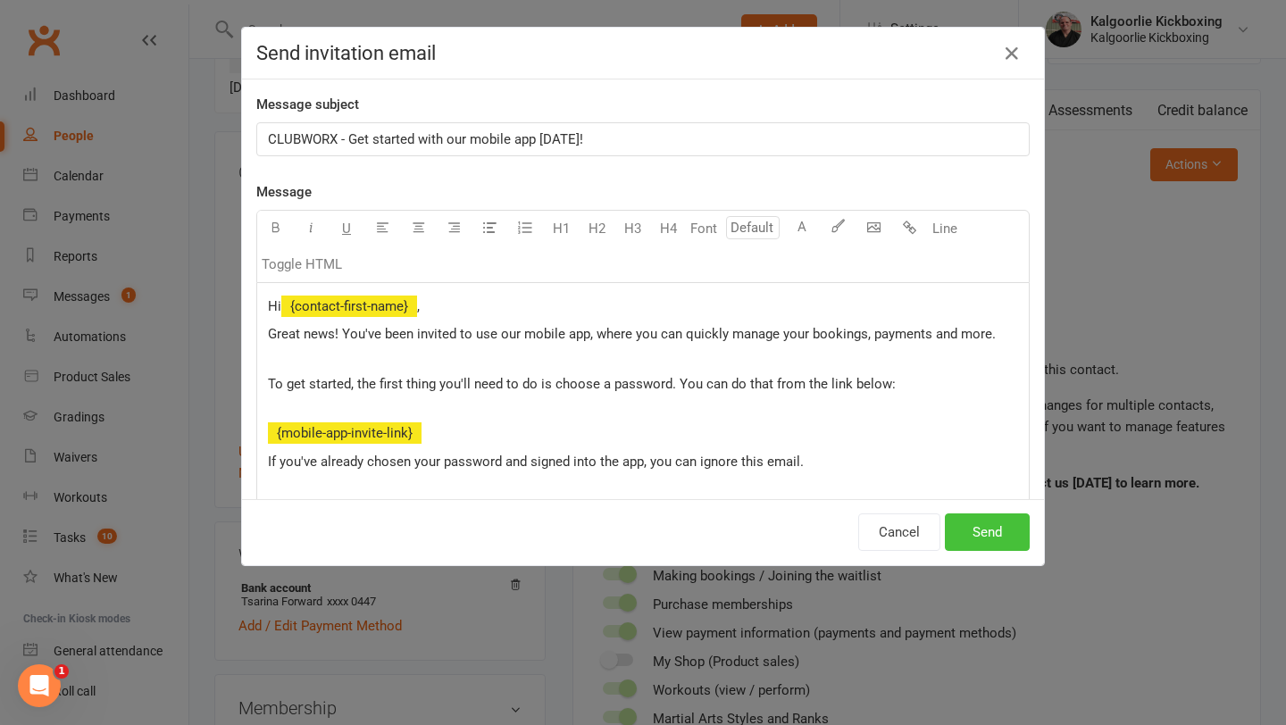
click at [979, 538] on button "Send" at bounding box center [987, 532] width 85 height 38
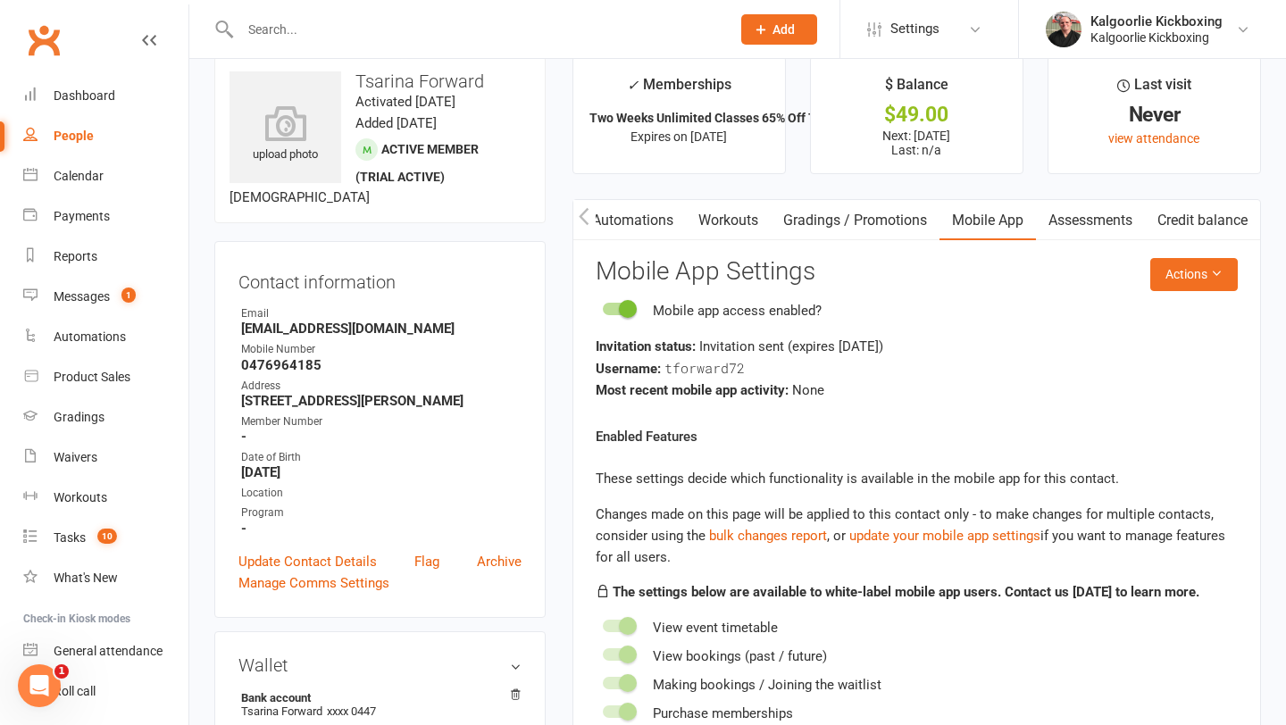
scroll to position [29, 0]
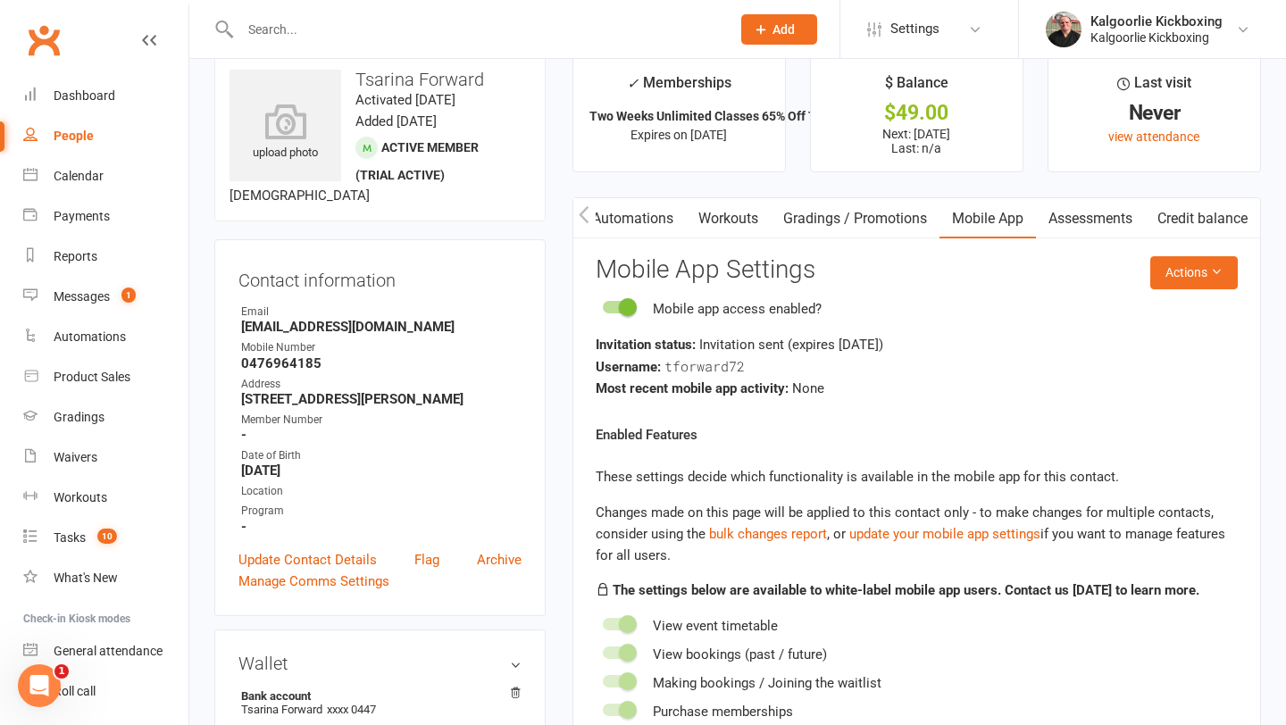
scroll to position [138, 0]
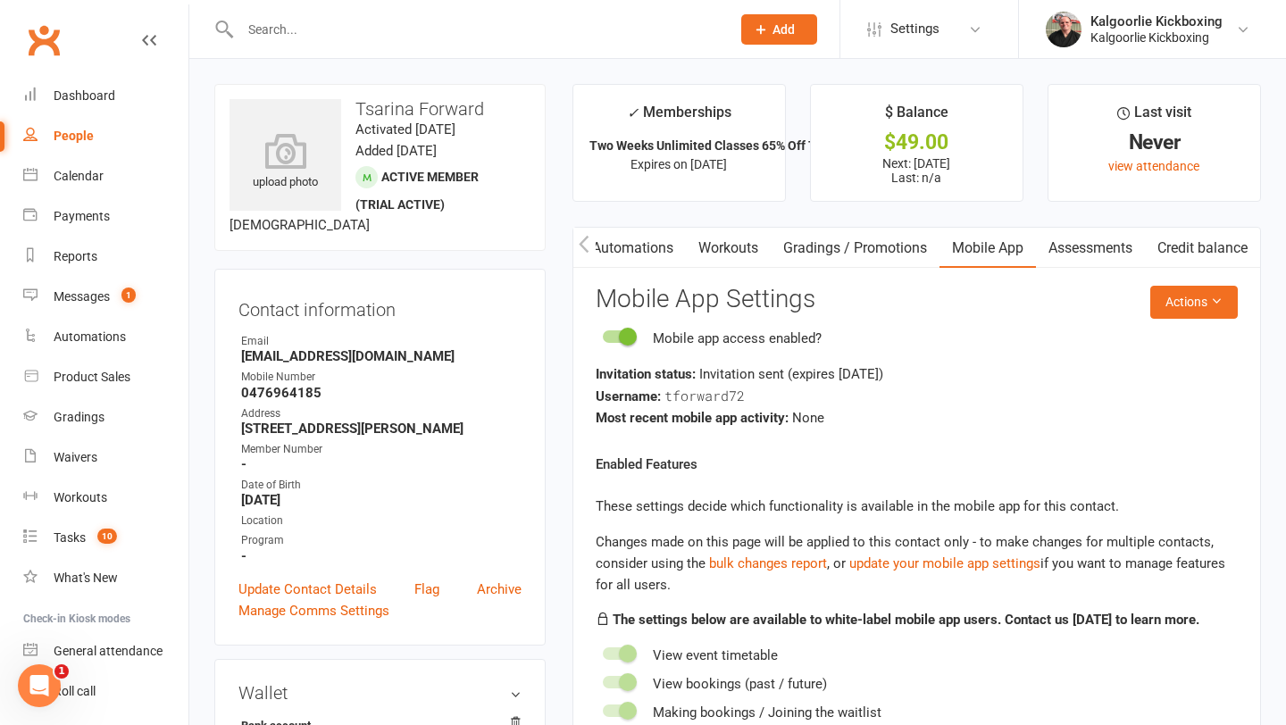
scroll to position [138, 0]
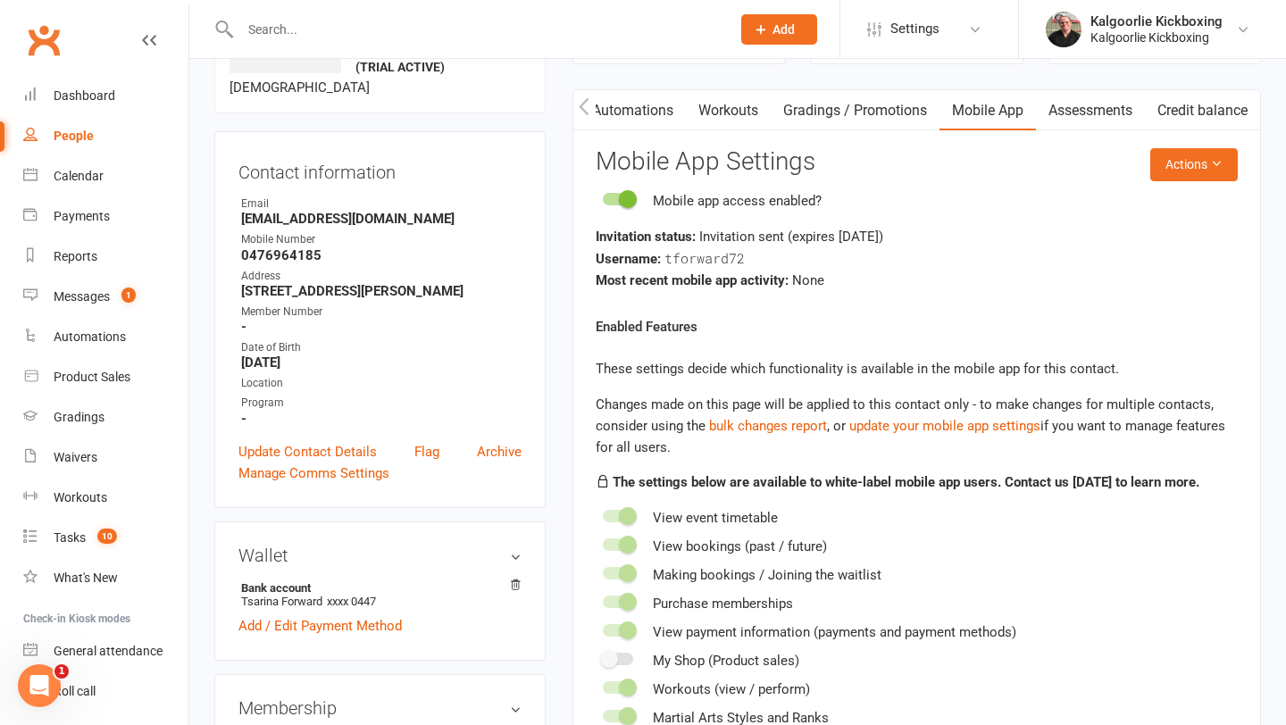
click at [586, 104] on icon "button" at bounding box center [584, 106] width 11 height 19
click at [587, 106] on icon "button" at bounding box center [584, 106] width 11 height 19
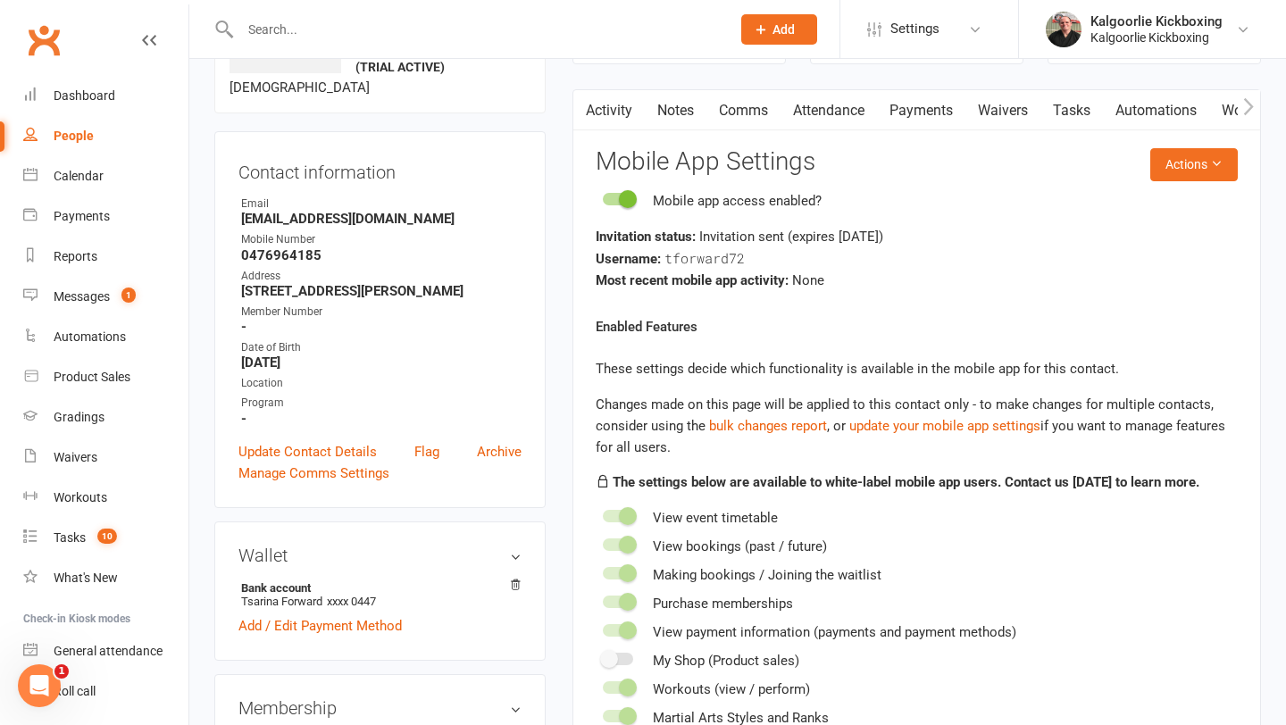
click at [588, 108] on icon "button" at bounding box center [584, 106] width 11 height 19
click at [614, 114] on link "Activity" at bounding box center [608, 110] width 71 height 41
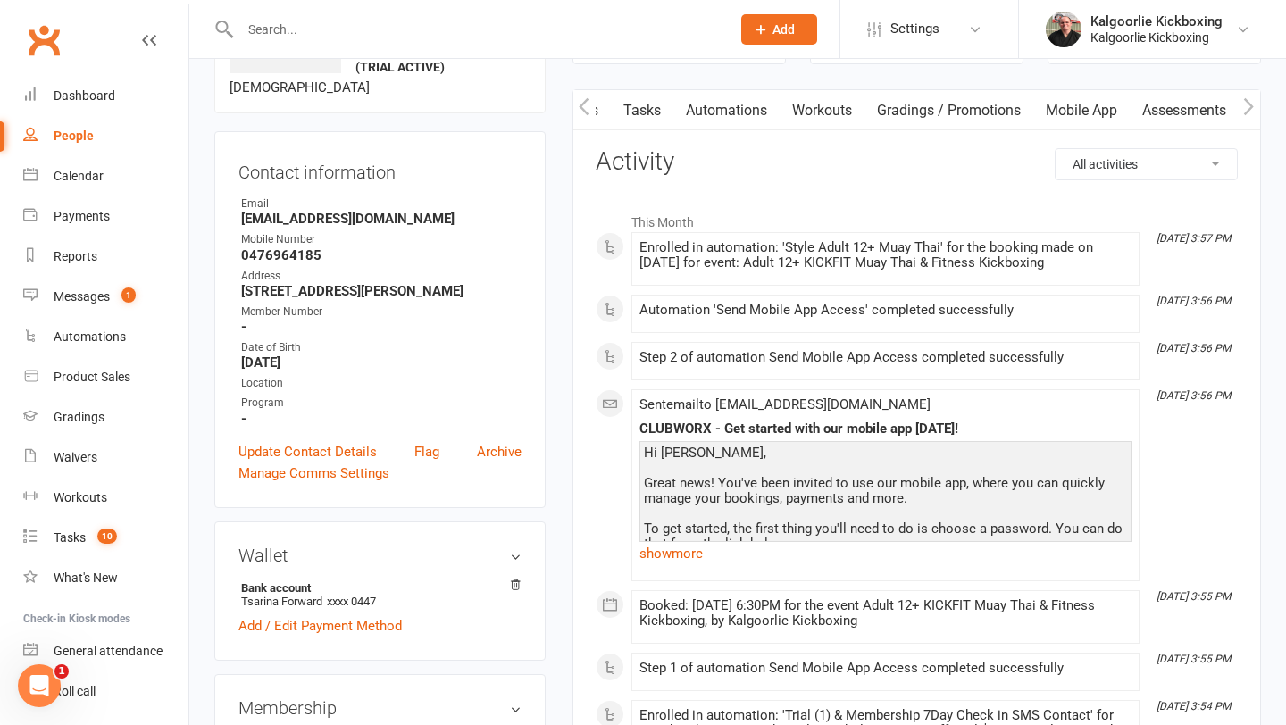
scroll to position [0, 533]
click at [962, 109] on link "Mobile App" at bounding box center [987, 110] width 96 height 41
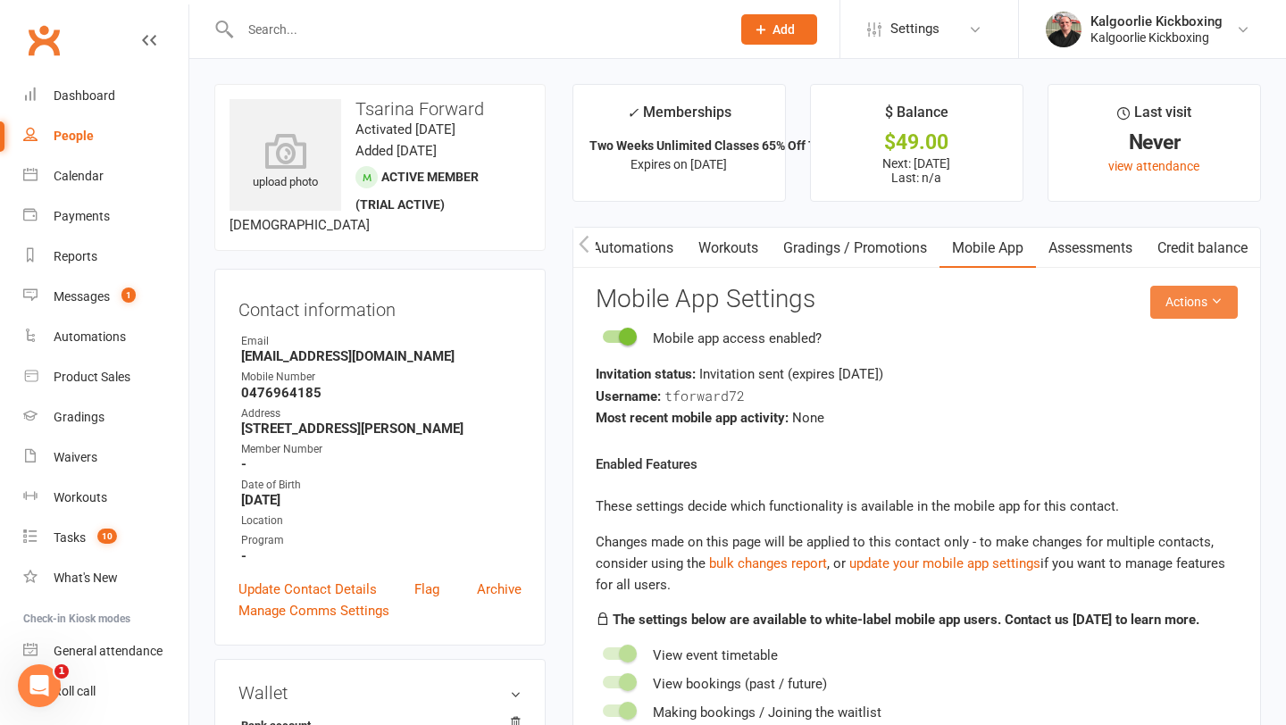
click at [1219, 296] on icon at bounding box center [1216, 301] width 13 height 13
click at [1155, 372] on link "Send invitation SMS" at bounding box center [1148, 379] width 177 height 36
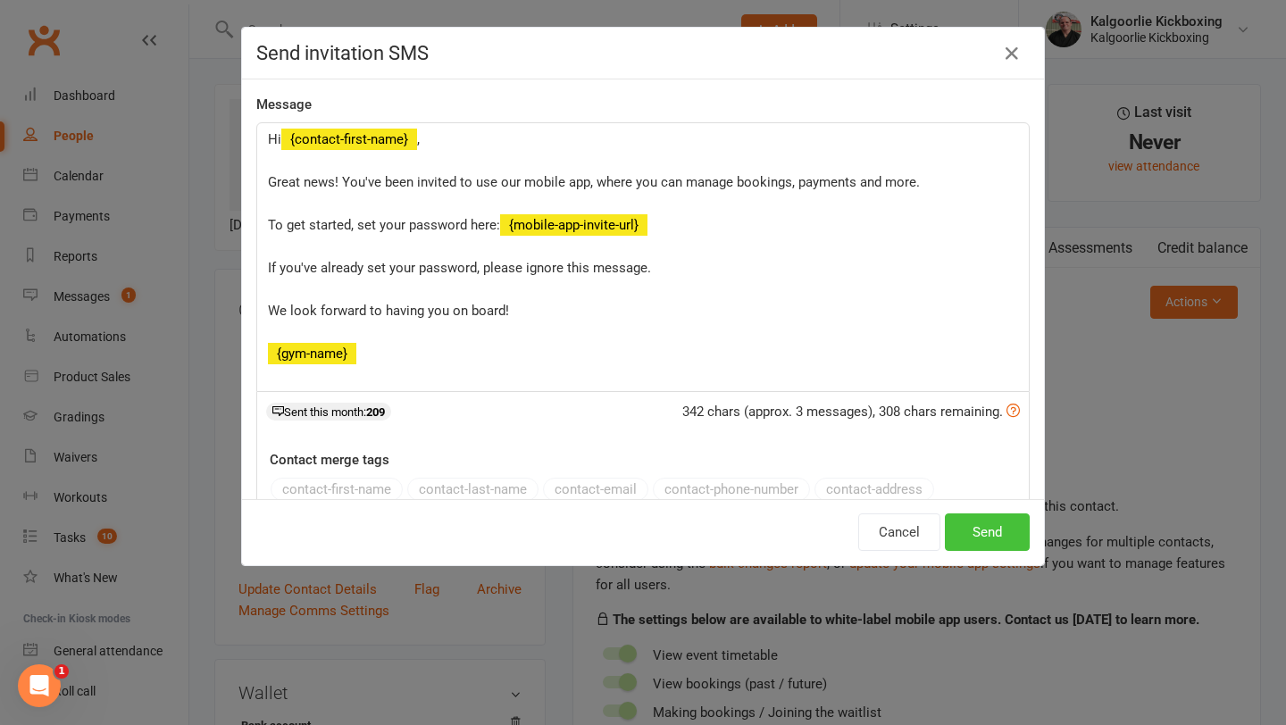
click at [985, 534] on button "Send" at bounding box center [987, 532] width 85 height 38
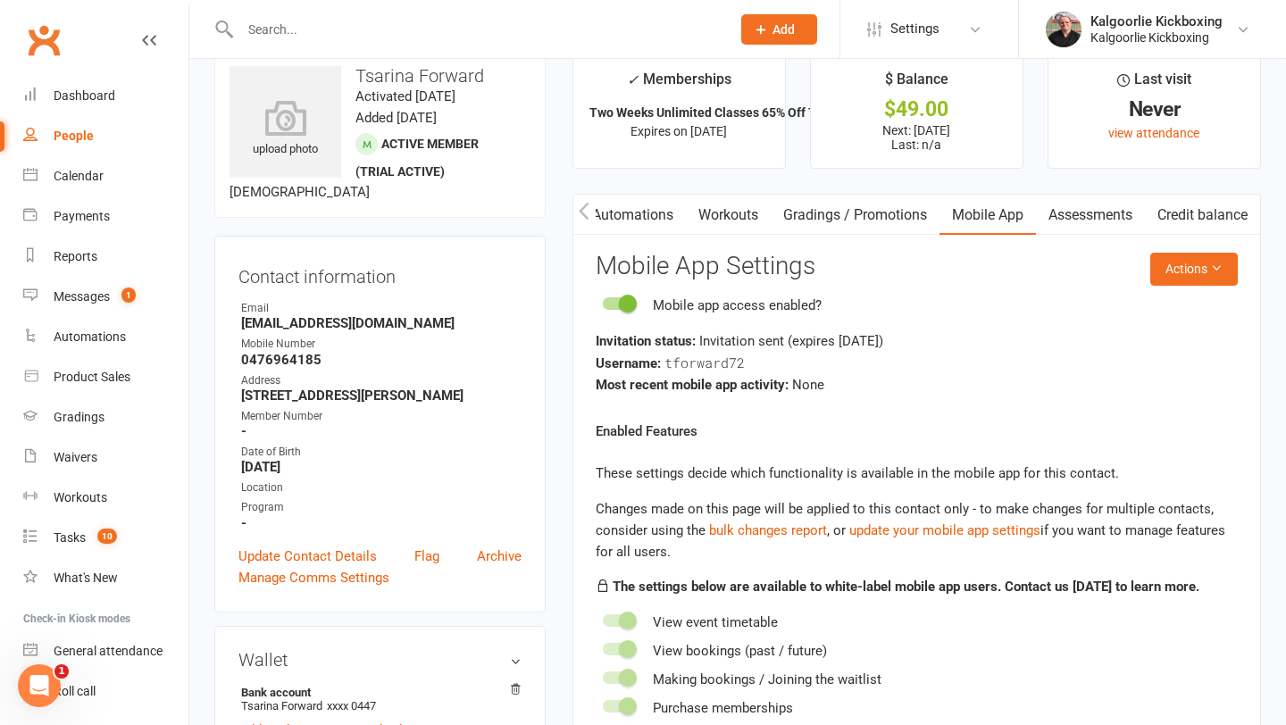
scroll to position [34, 0]
click at [296, 551] on link "Update Contact Details" at bounding box center [307, 555] width 138 height 21
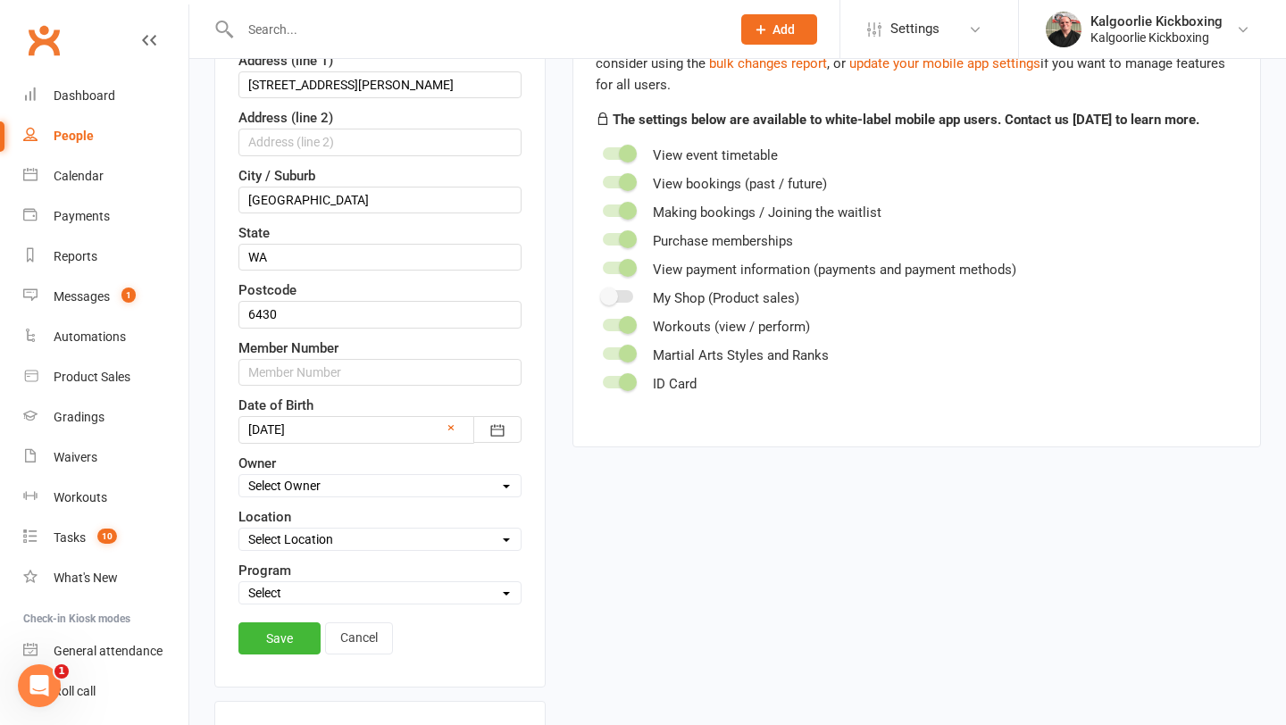
scroll to position [502, 0]
click at [360, 488] on select "Select Owner Kalgoorlie Kickboxing [PERSON_NAME] Wazanna [PERSON_NAME]" at bounding box center [379, 484] width 281 height 20
select select "0"
click at [338, 539] on select "Select Location 1) [GEOGRAPHIC_DATA], [STREET_ADDRESS]. [GEOGRAPHIC_DATA][PERSO…" at bounding box center [379, 538] width 281 height 20
select select "0"
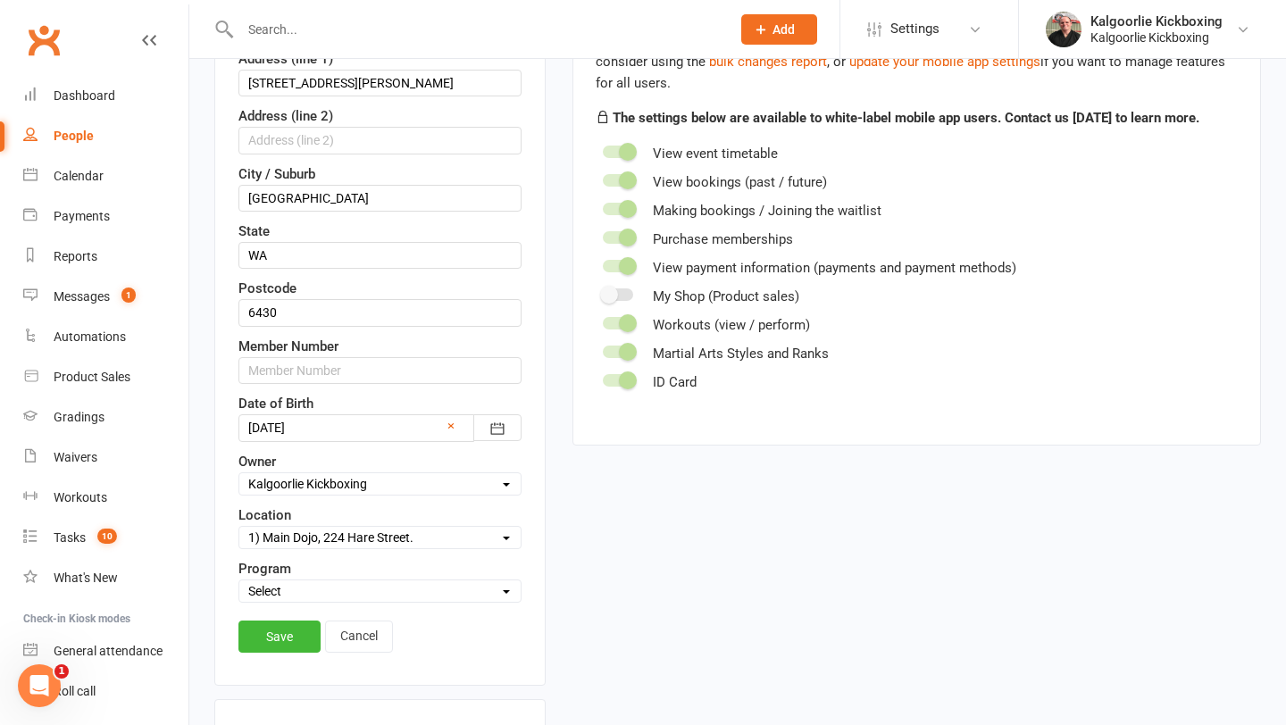
click at [322, 595] on select "Select Martial Arts and Fitness Dog Training" at bounding box center [379, 591] width 281 height 20
select select "Martial Arts and Fitness"
click at [291, 642] on link "Save" at bounding box center [279, 637] width 82 height 32
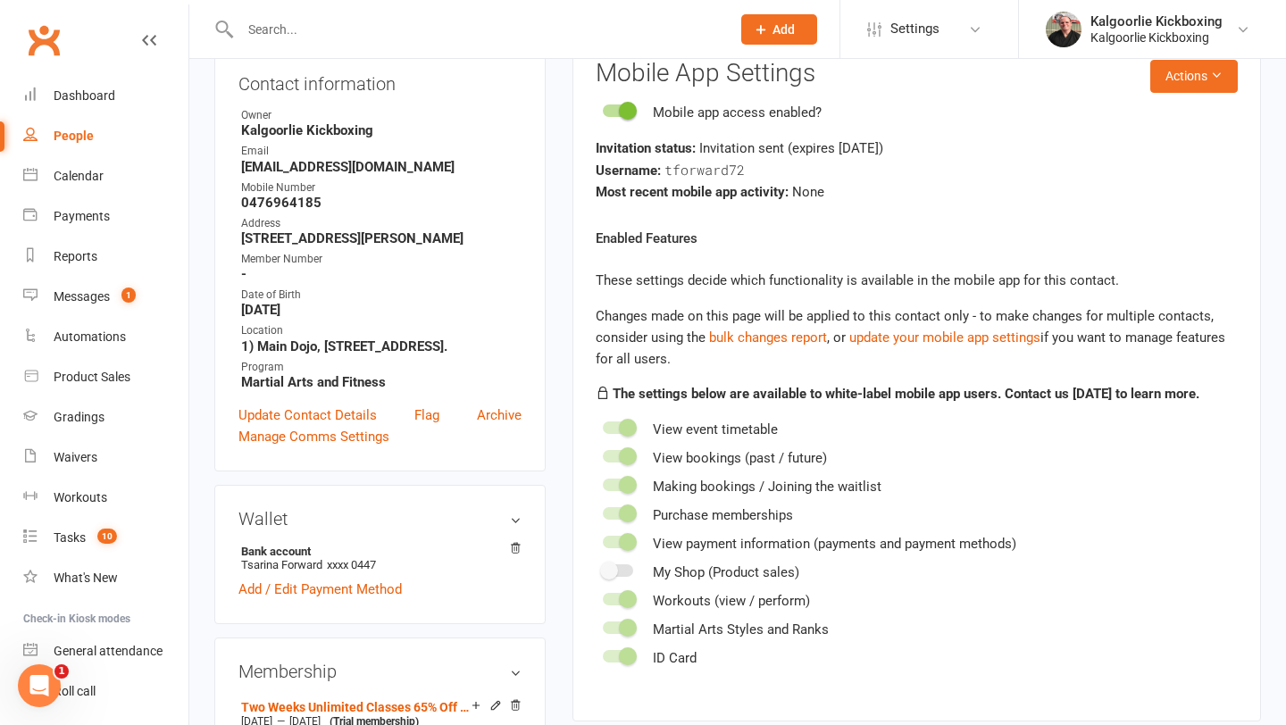
scroll to position [229, 0]
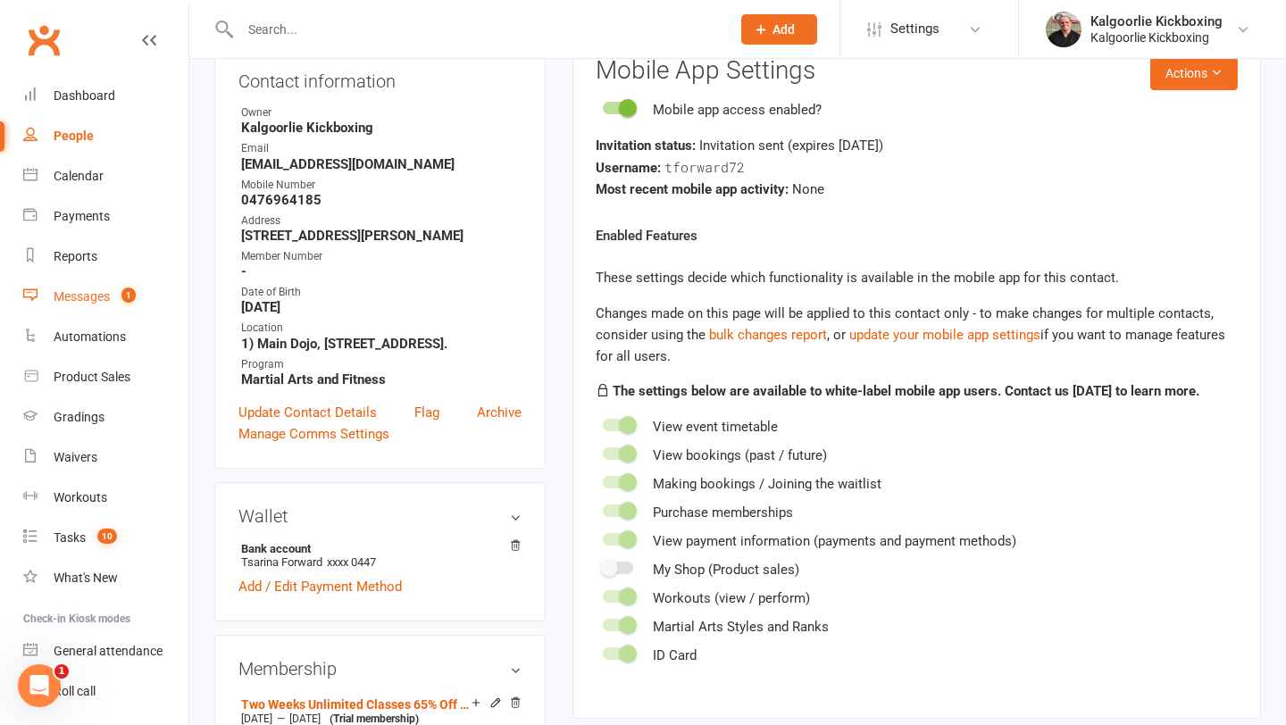
click at [94, 299] on div "Messages" at bounding box center [82, 296] width 56 height 14
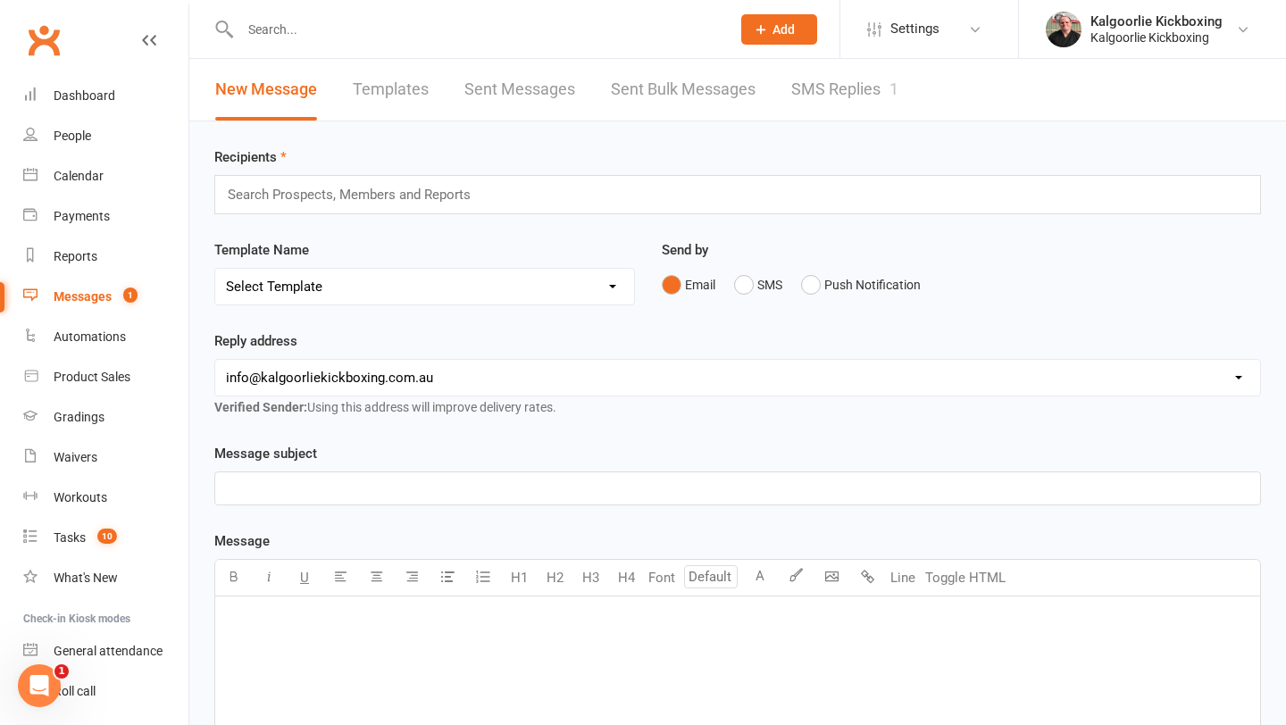
click at [854, 82] on link "SMS Replies 1" at bounding box center [844, 90] width 107 height 62
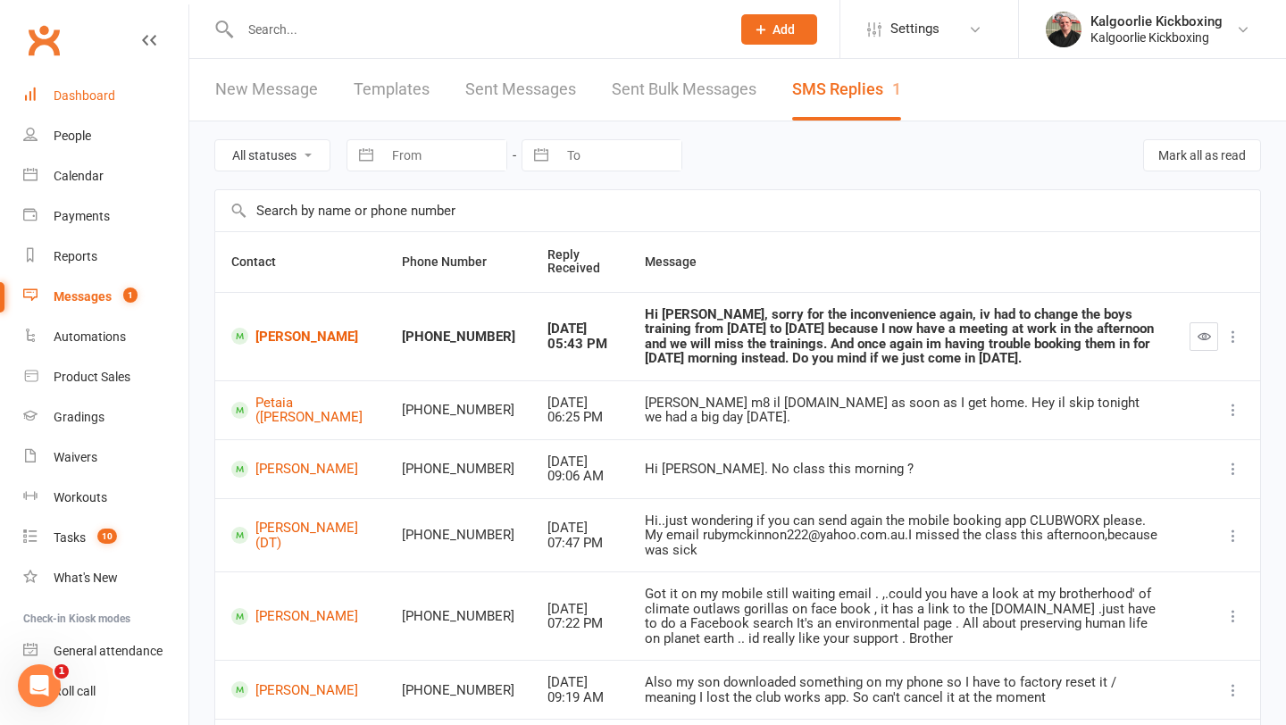
click at [99, 96] on div "Dashboard" at bounding box center [85, 95] width 62 height 14
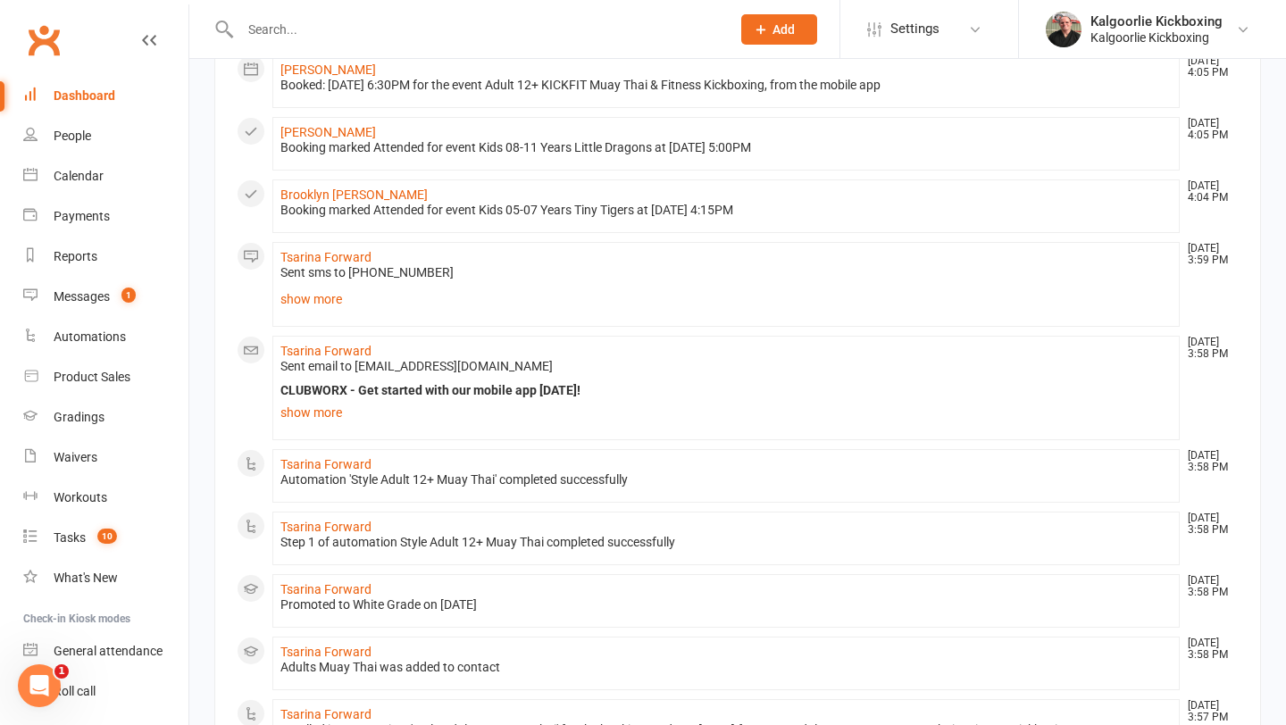
scroll to position [196, 0]
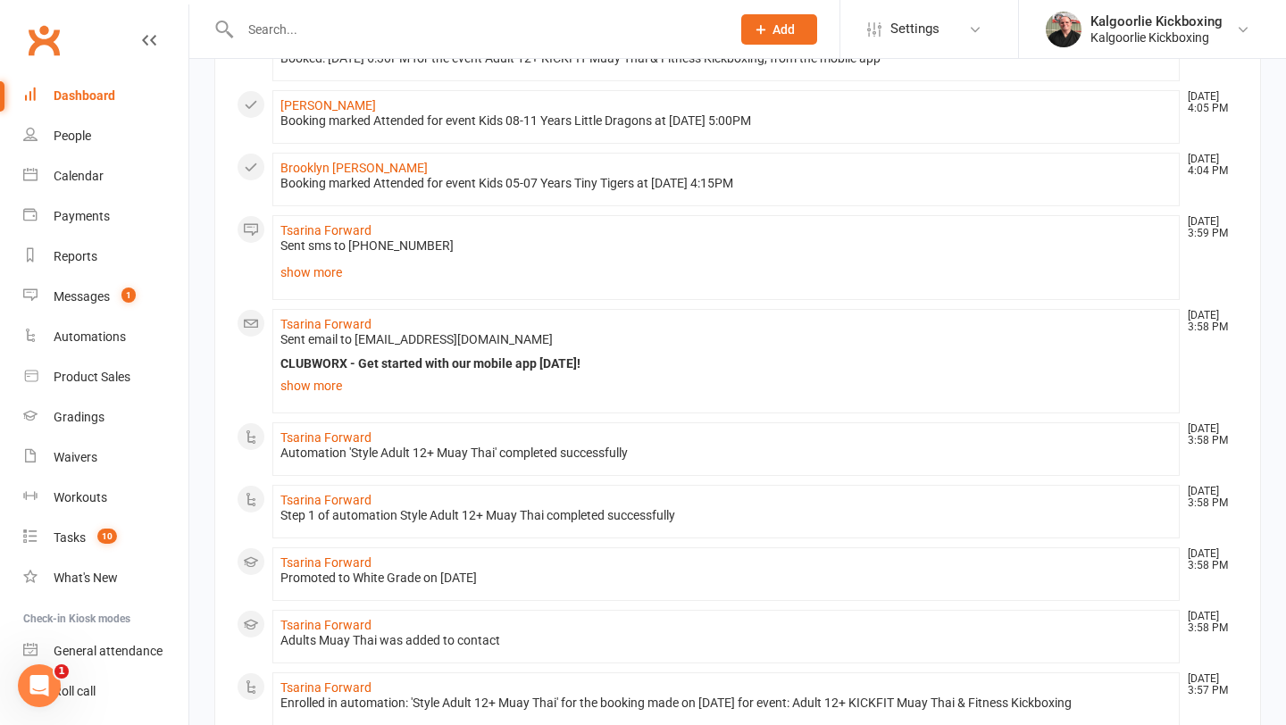
click at [80, 96] on div "Dashboard" at bounding box center [85, 95] width 62 height 14
